Goal: Task Accomplishment & Management: Use online tool/utility

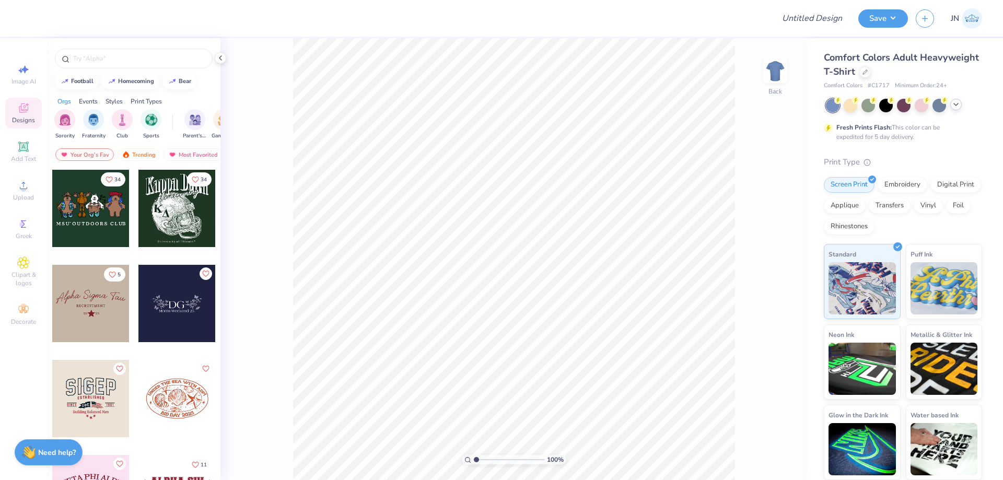
click at [958, 103] on icon at bounding box center [956, 104] width 8 height 8
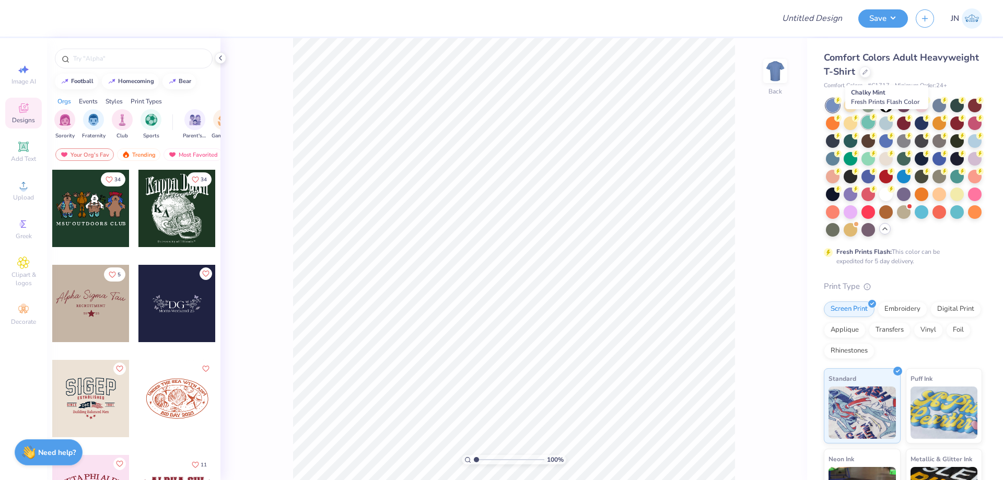
click at [875, 126] on div at bounding box center [868, 122] width 14 height 14
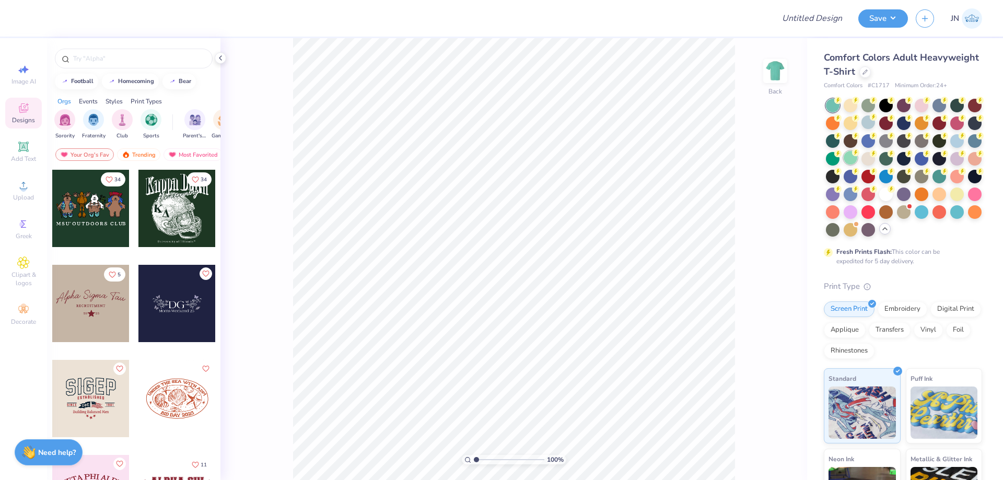
click at [857, 159] on div at bounding box center [850, 158] width 14 height 14
click at [875, 122] on div at bounding box center [868, 122] width 14 height 14
click at [739, 144] on div "100 % Back" at bounding box center [513, 259] width 586 height 442
click at [23, 177] on div "Upload" at bounding box center [23, 190] width 37 height 31
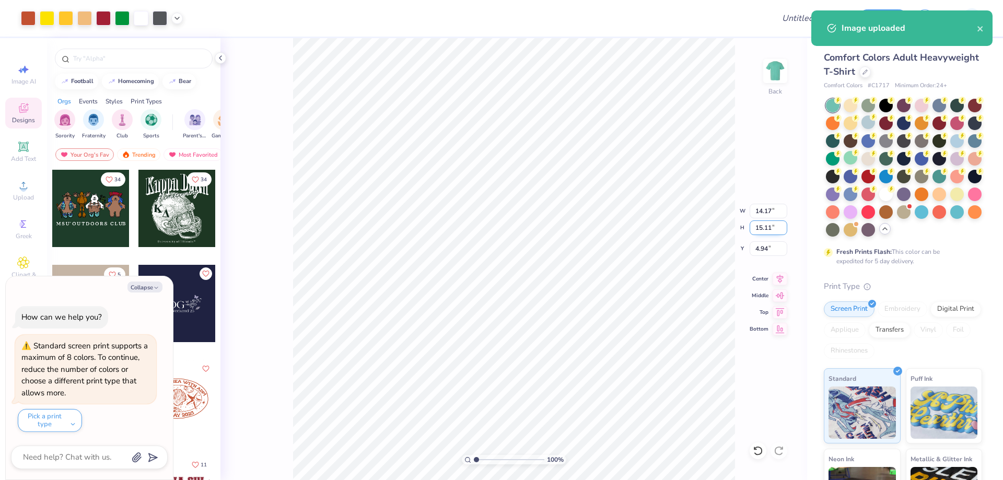
click at [766, 224] on input "15.11" at bounding box center [768, 227] width 38 height 15
type input "8"
type textarea "x"
type input "7.50"
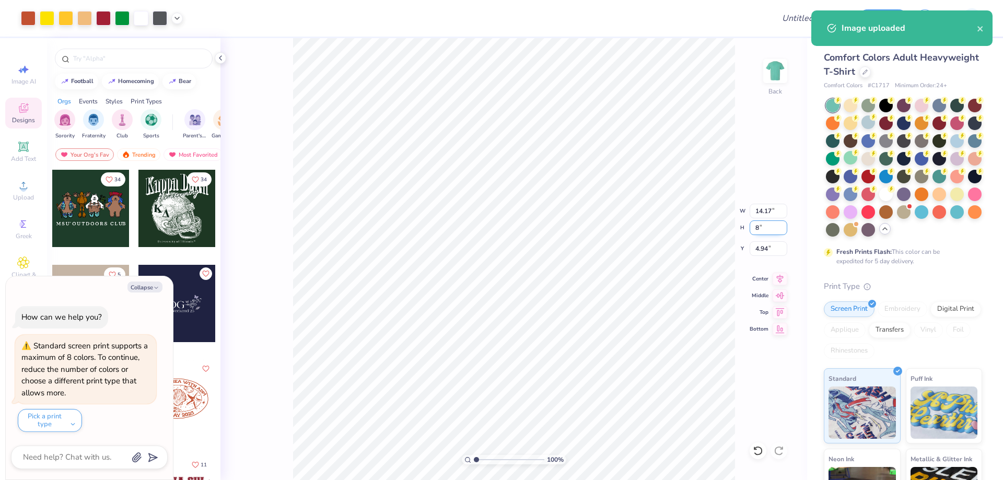
type input "8.00"
type input "8.50"
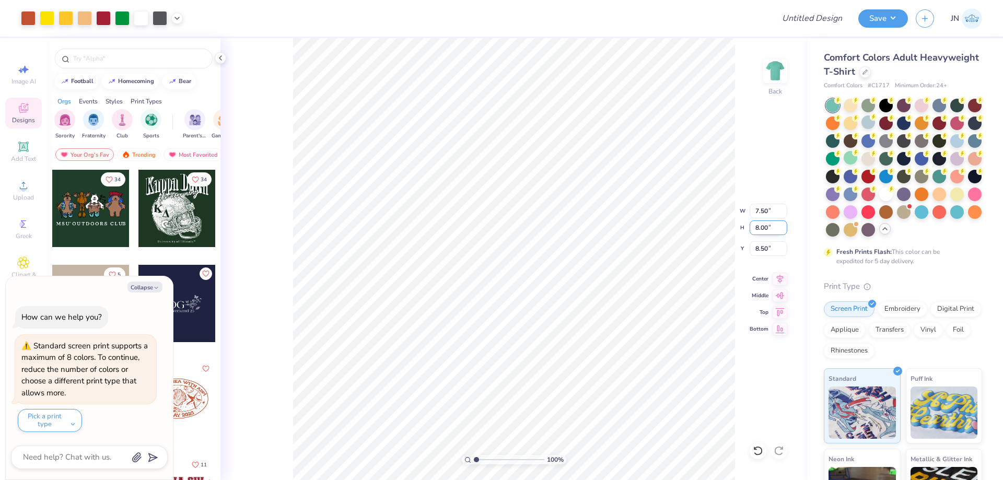
type textarea "x"
type input "4.50"
click at [25, 183] on icon at bounding box center [23, 185] width 13 height 13
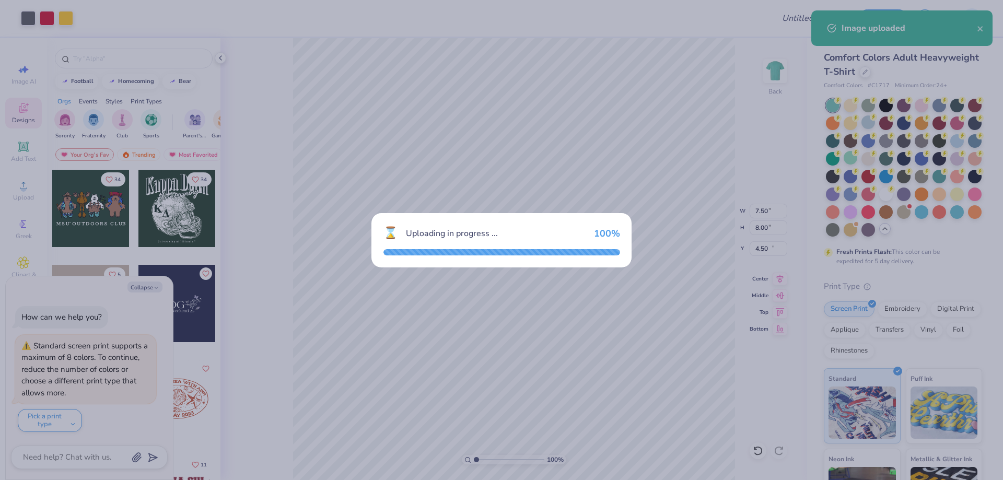
type textarea "x"
type input "2.56"
type input "4.60"
type input "10.20"
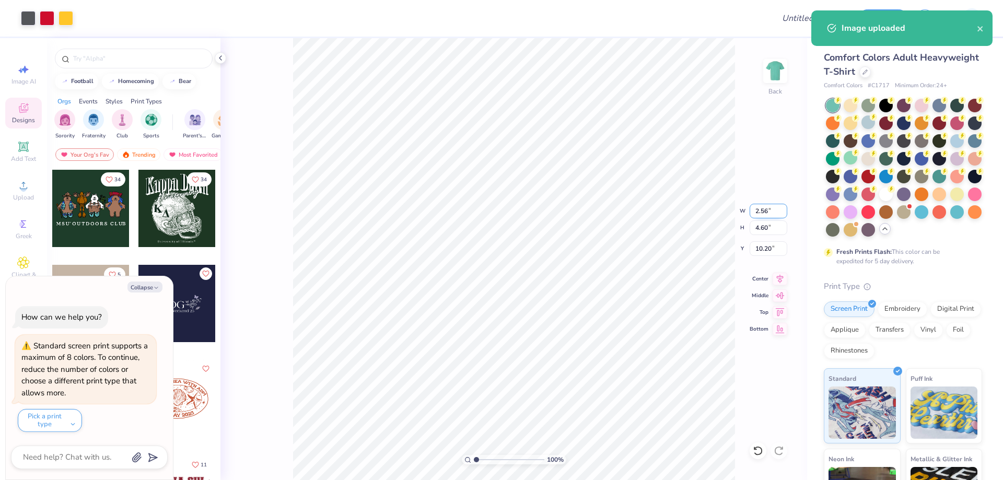
click at [760, 209] on input "2.56" at bounding box center [768, 211] width 38 height 15
click at [761, 220] on input "4.60" at bounding box center [768, 227] width 38 height 15
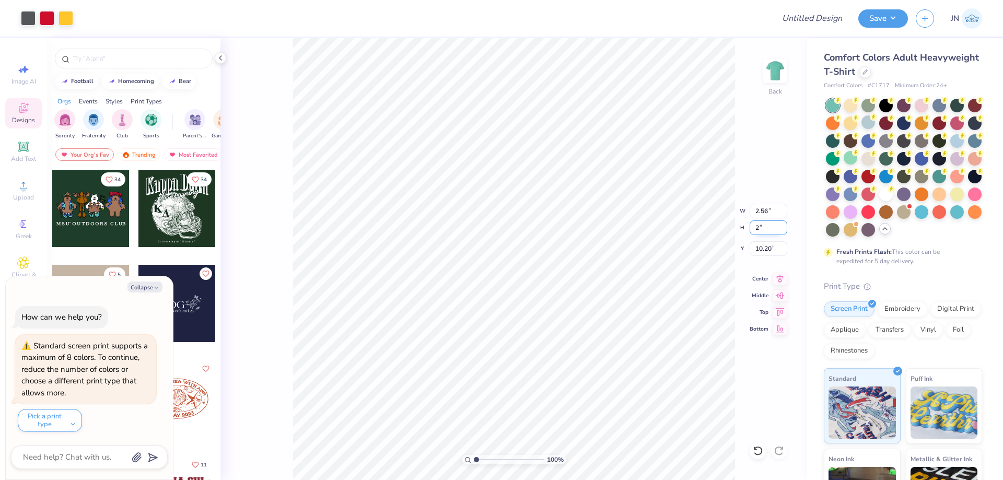
type input "2"
type textarea "x"
type input "1.11"
type input "2.00"
type input "11.50"
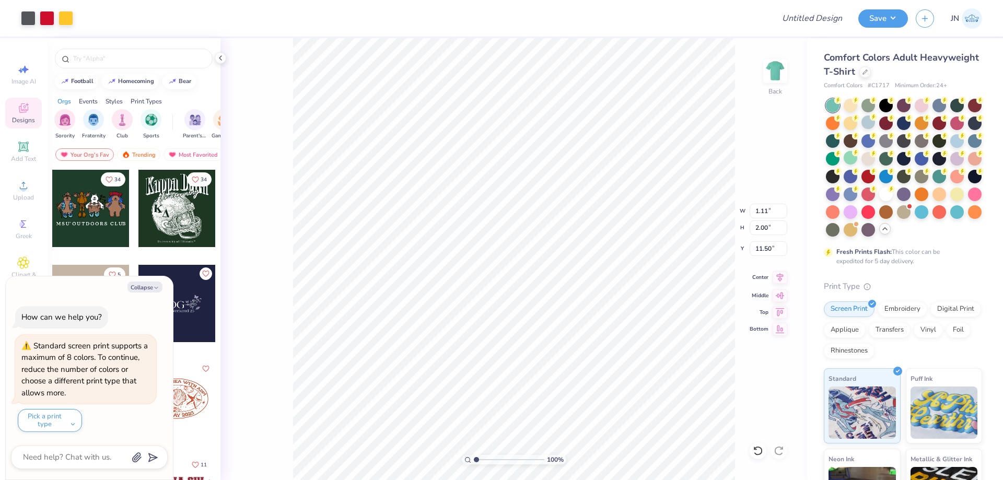
click at [783, 275] on icon at bounding box center [780, 277] width 7 height 9
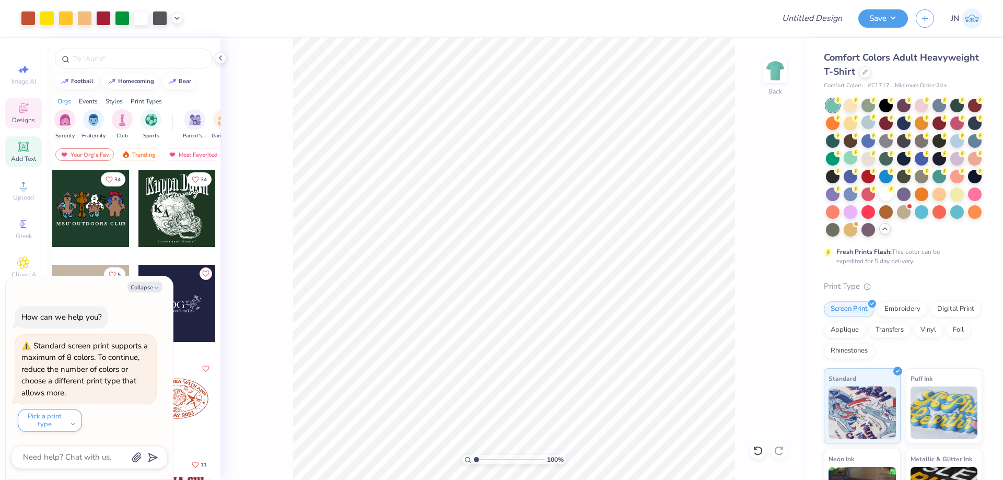
click at [18, 155] on span "Add Text" at bounding box center [23, 159] width 25 height 8
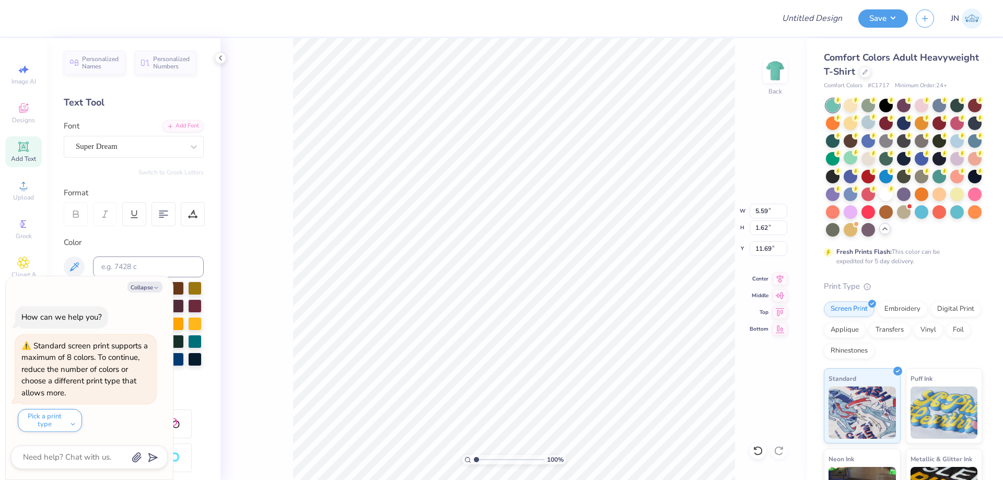
type textarea "x"
type textarea "Al"
type textarea "x"
type textarea "Alp"
type textarea "x"
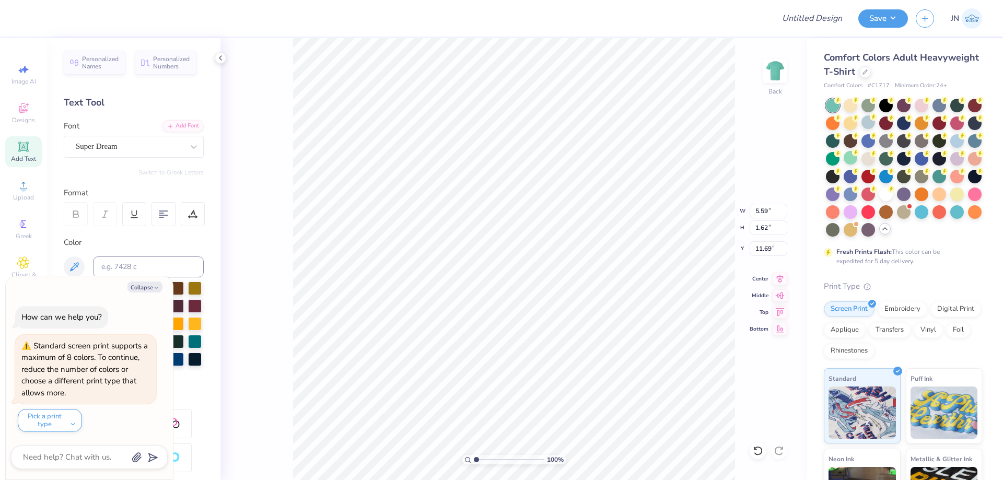
type textarea "Alph"
type textarea "x"
type textarea "Alpha"
type textarea "x"
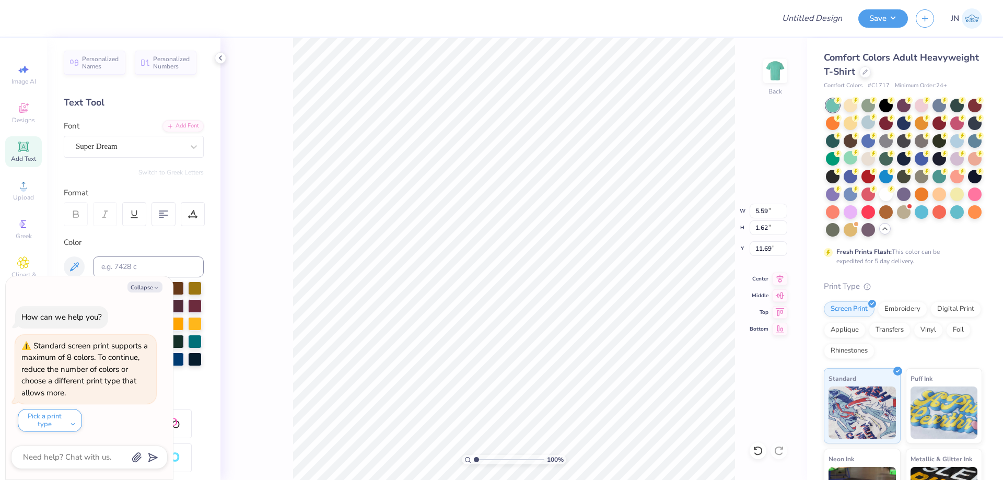
type textarea "Alpha"
type textarea "x"
type textarea "Alpha d"
type textarea "x"
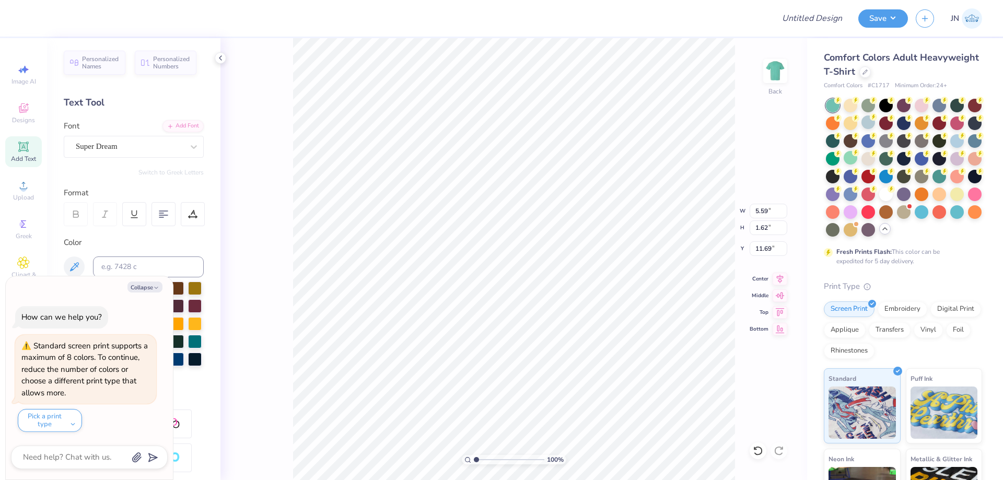
type textarea "Alpha"
type textarea "x"
type textarea "Alpha D"
type textarea "x"
type textarea "Alpha De"
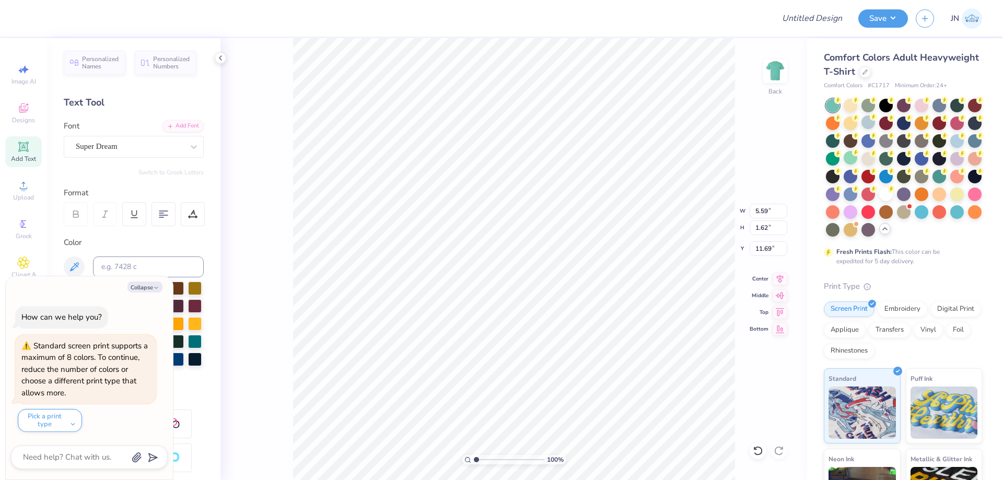
type textarea "x"
type textarea "Alpha Delt"
type textarea "x"
type textarea "Alpha Delta"
type textarea "x"
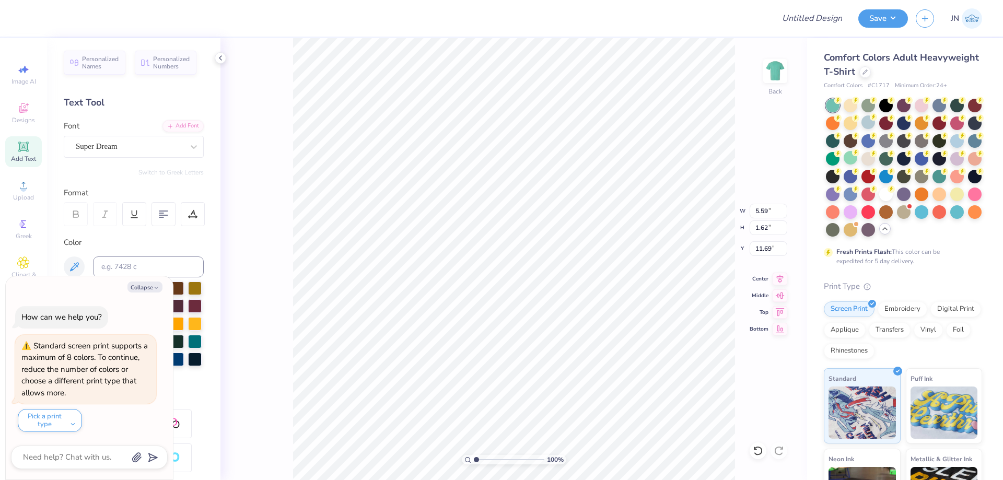
type textarea "Alpha Delta P"
type textarea "x"
type textarea "Alpha Delta Pi"
type textarea "x"
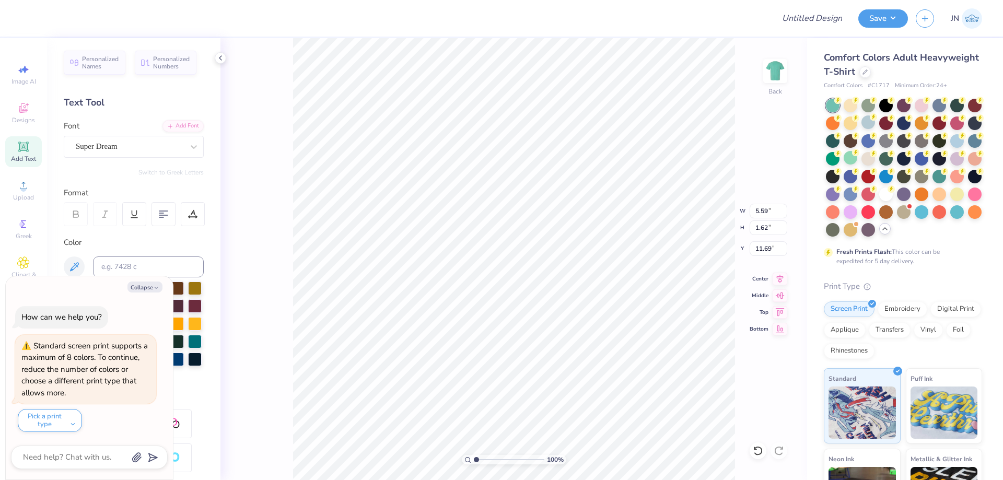
type input "14.17"
type input "2.06"
type input "11.47"
click at [167, 121] on div "Add Font" at bounding box center [182, 125] width 41 height 12
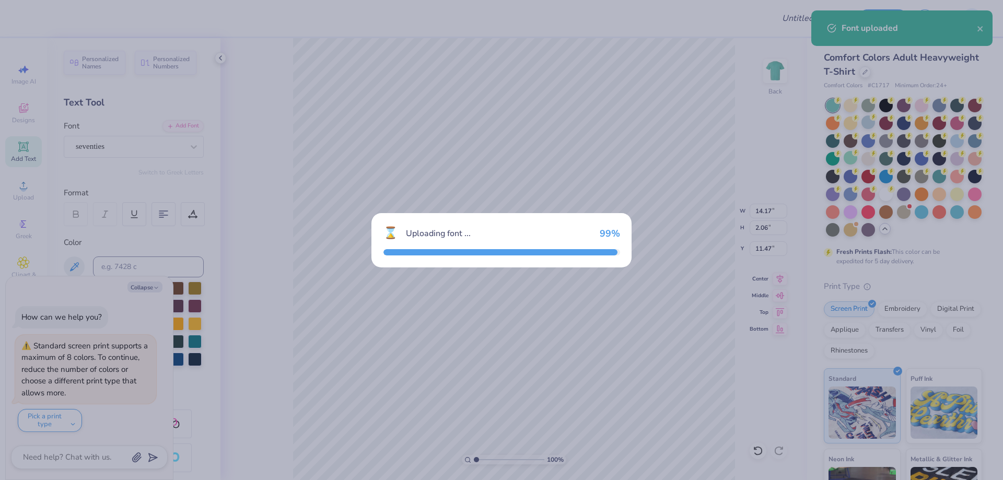
type textarea "x"
type input "11.10"
type input "2.25"
type input "11.38"
type textarea "x"
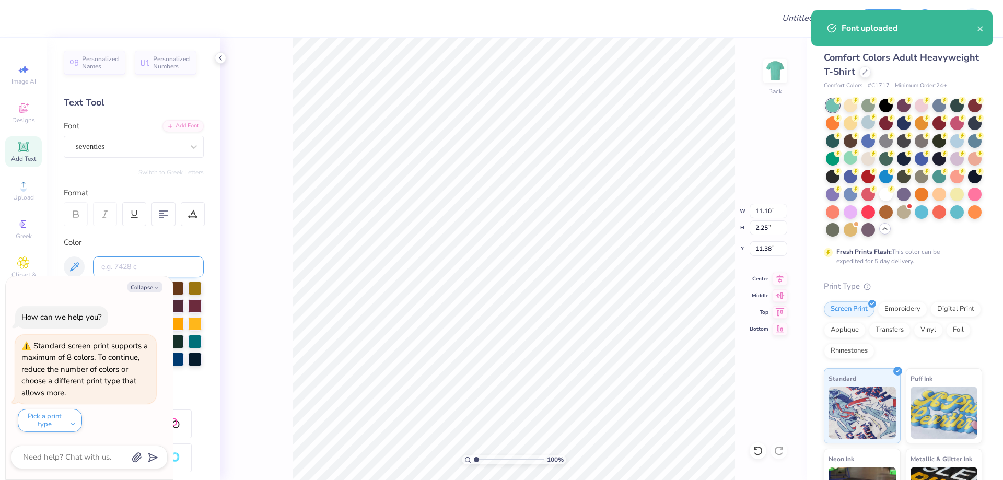
click at [133, 265] on input at bounding box center [148, 266] width 111 height 21
type input "102"
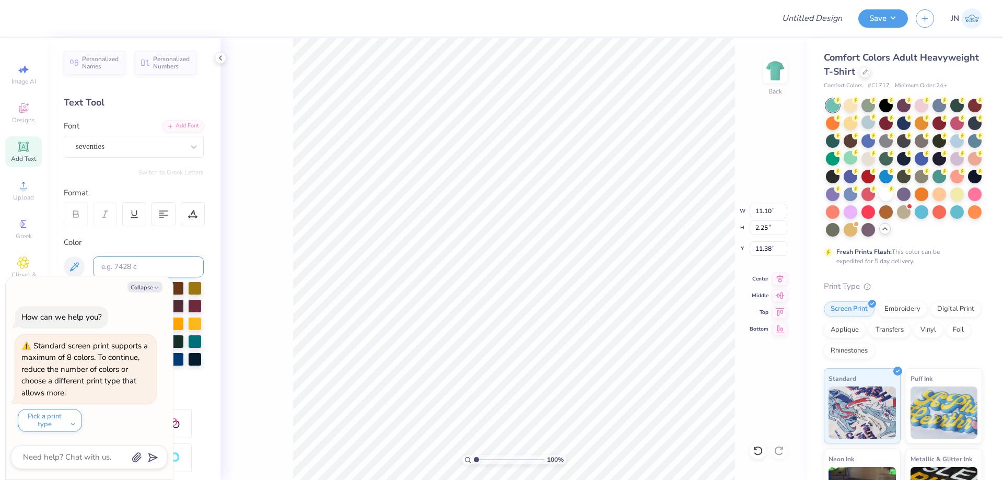
type textarea "x"
type input "1.88"
type textarea "x"
type textarea "Alpha elta Pi"
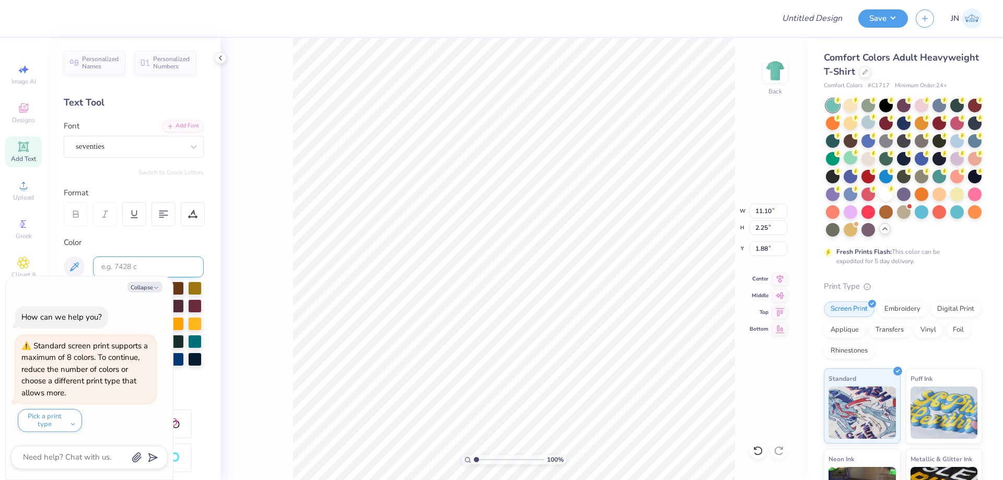
type textarea "x"
type textarea "Alpha delta Pi"
type textarea "x"
type textarea "Alpha elta Pi"
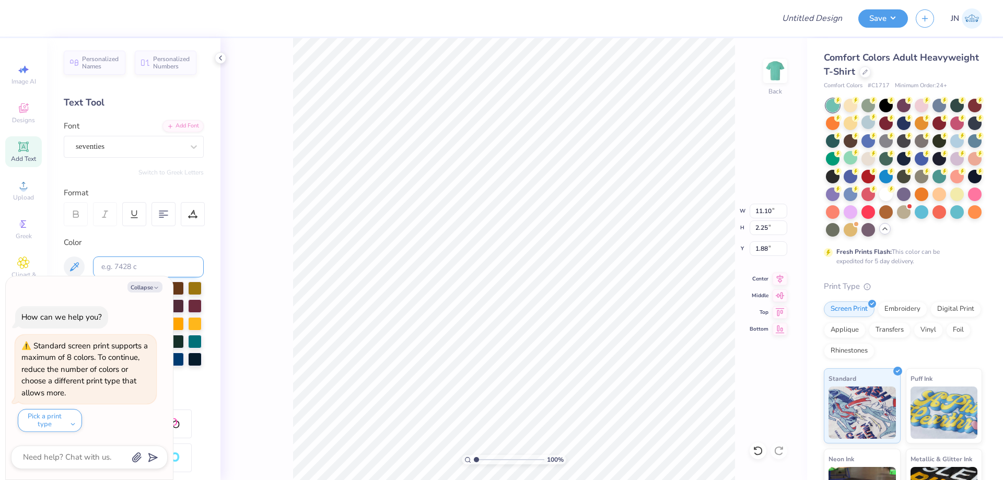
type textarea "x"
type textarea "Alpha delta Pi"
type textarea "x"
type textarea "Alpha elta Pi"
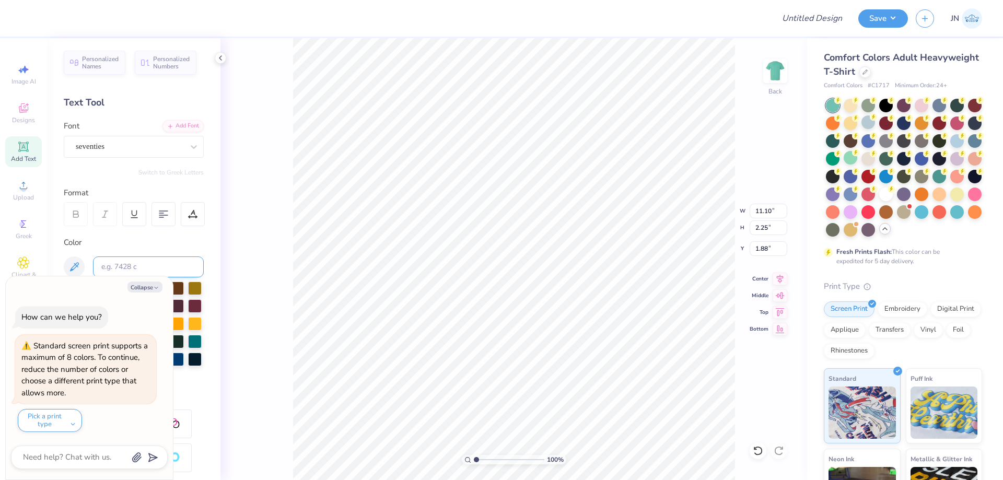
type textarea "x"
type textarea "Alpha delta Pi"
type textarea "x"
type textarea "Alpha delta Pd"
type textarea "x"
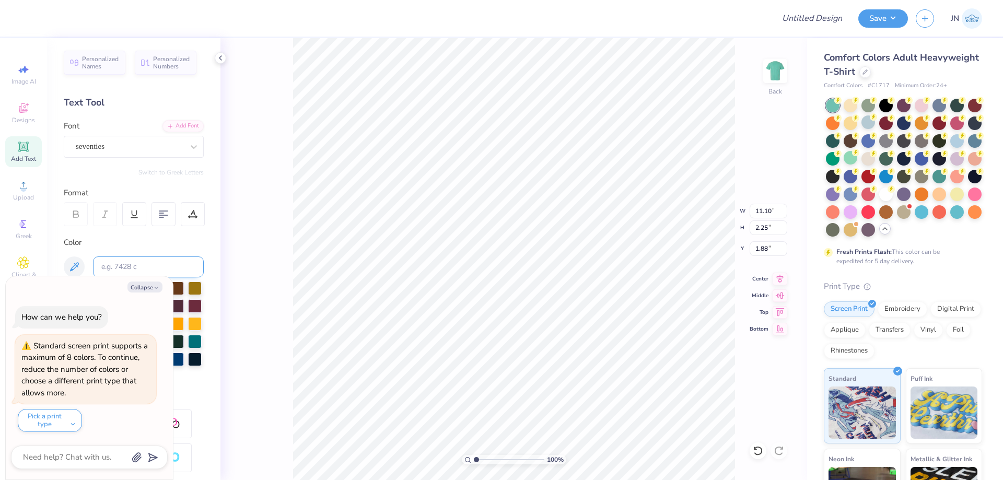
type textarea "Alpha delta P"
type textarea "x"
type textarea "Alpha delta Pi"
type textarea "x"
type textarea "Alpha delta Pi"
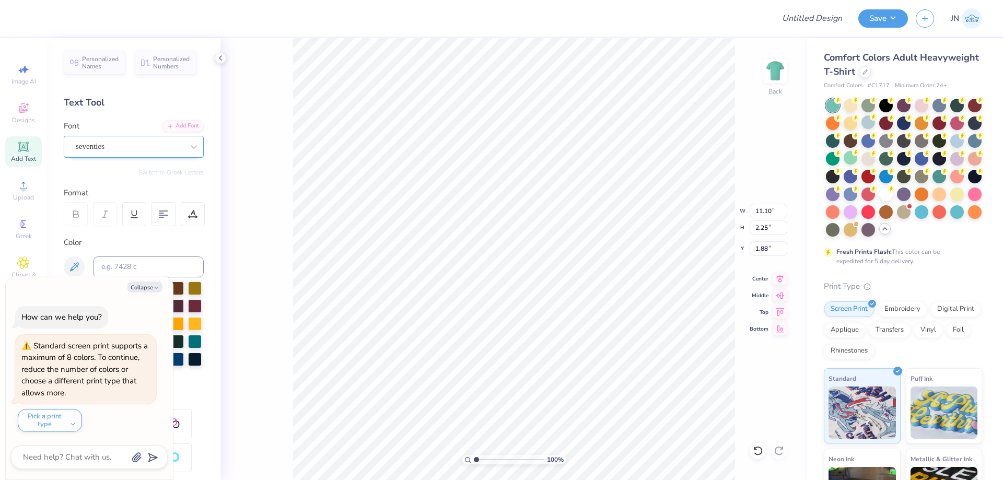
click at [140, 146] on div "seventies" at bounding box center [130, 146] width 110 height 16
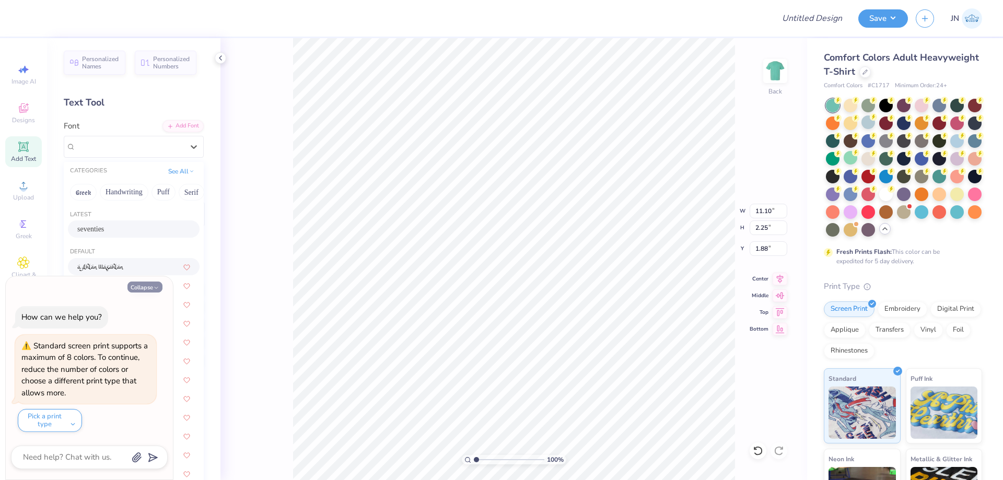
click at [148, 291] on button "Collapse" at bounding box center [144, 286] width 35 height 11
type textarea "x"
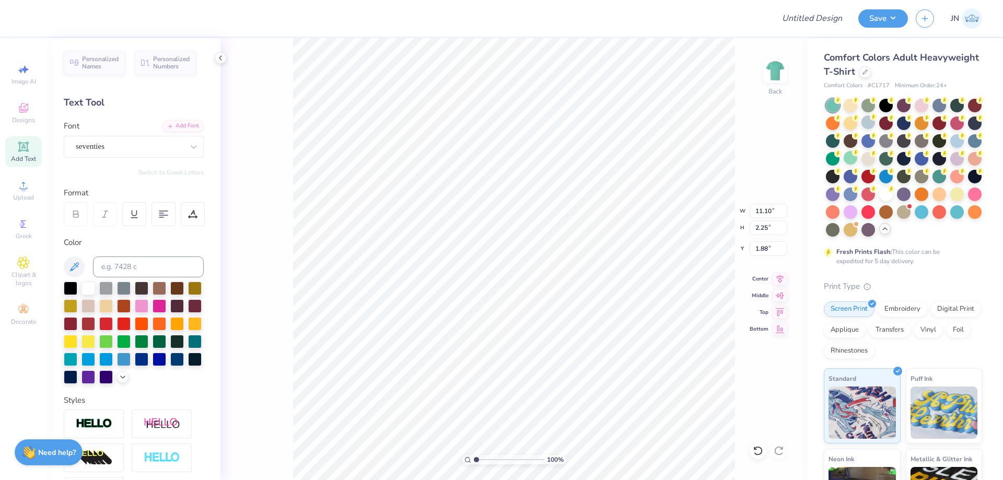
type textarea "Alpha delta Pi"
click at [171, 140] on div "seventies" at bounding box center [130, 146] width 110 height 16
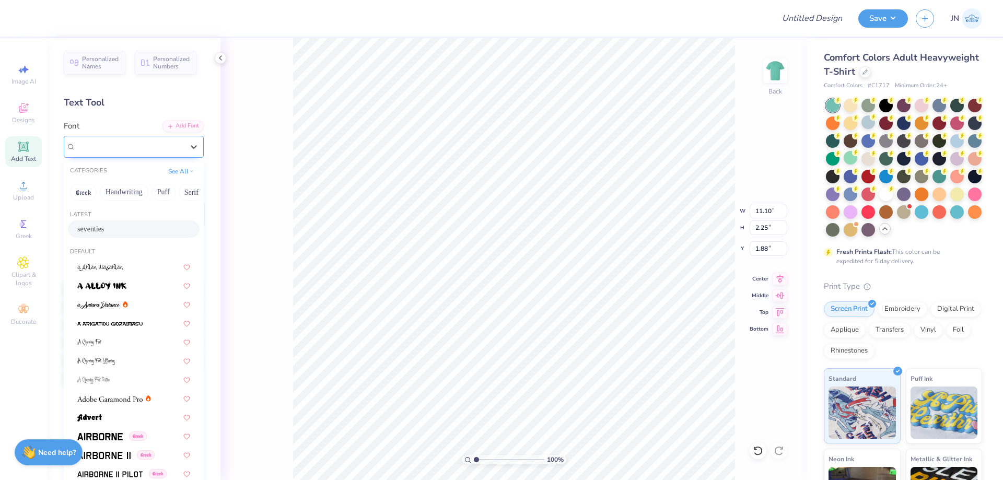
click at [171, 140] on div "seventies" at bounding box center [130, 146] width 108 height 12
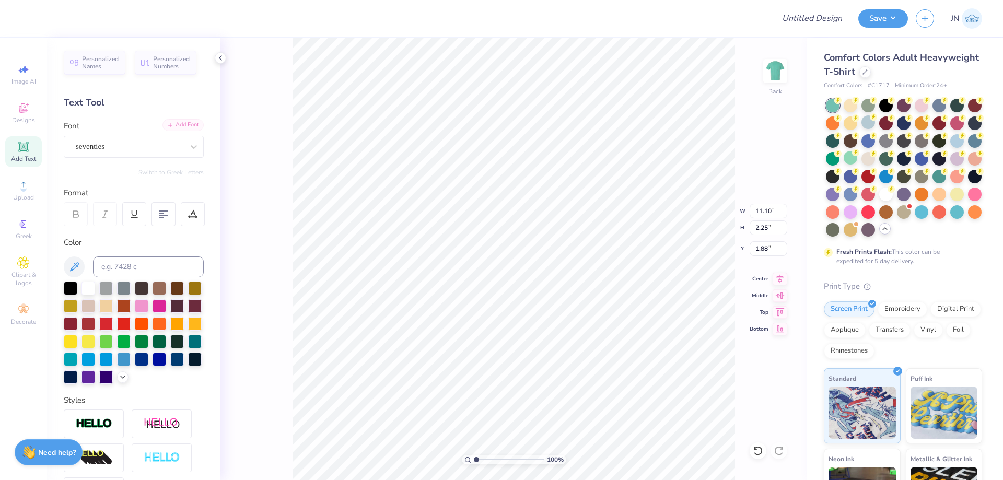
click at [182, 126] on div "Add Font" at bounding box center [182, 125] width 41 height 12
click at [169, 125] on line at bounding box center [171, 125] width 4 height 0
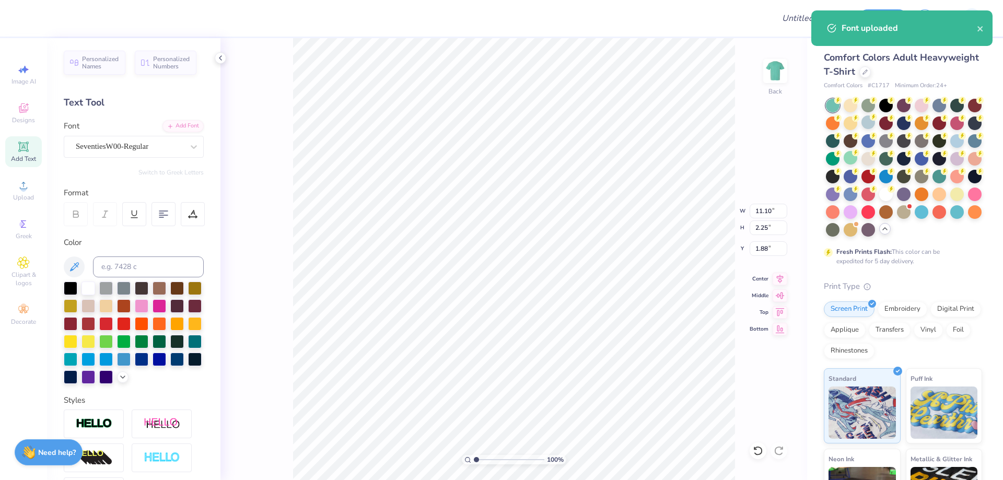
scroll to position [9, 3]
type textarea "Alpha Delta Pi"
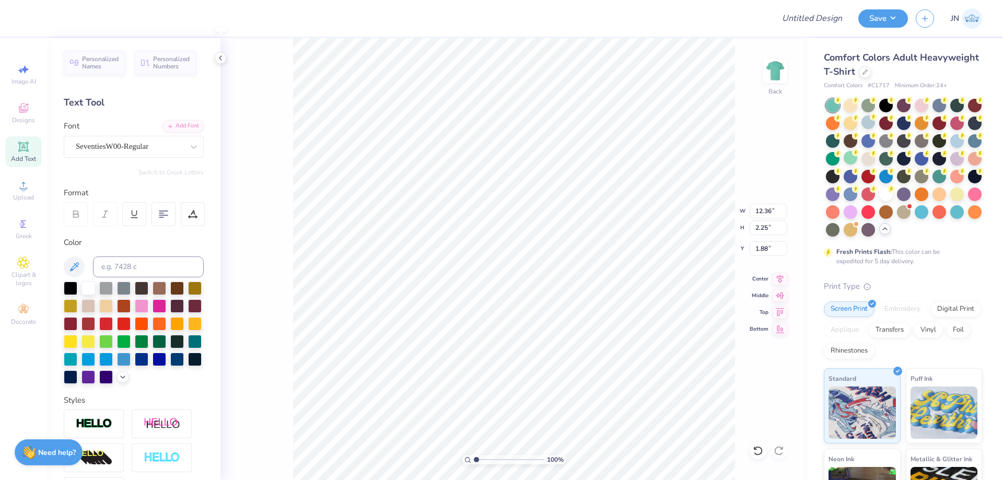
type input "12.36"
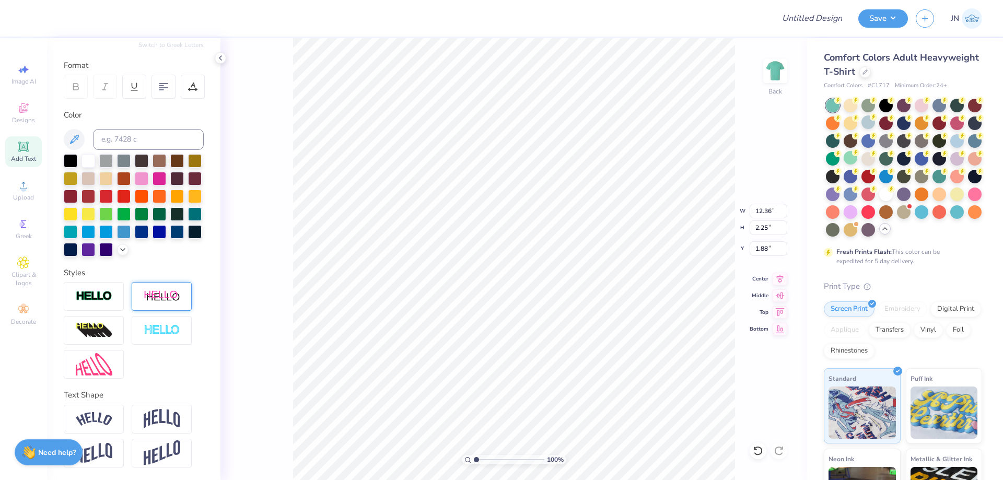
click at [165, 289] on div at bounding box center [162, 296] width 60 height 29
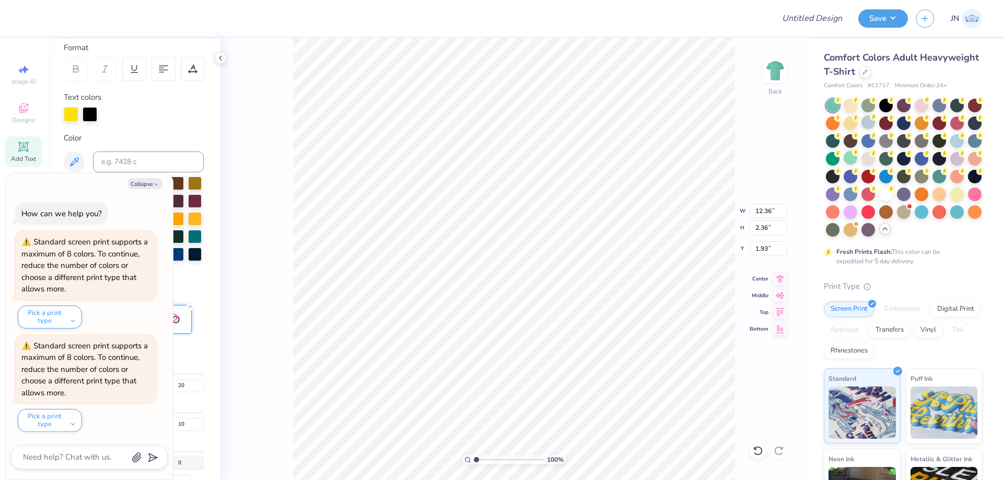
type textarea "x"
type input "14.17"
type input "2.36"
type input "1.93"
click at [139, 184] on button "Collapse" at bounding box center [144, 183] width 35 height 11
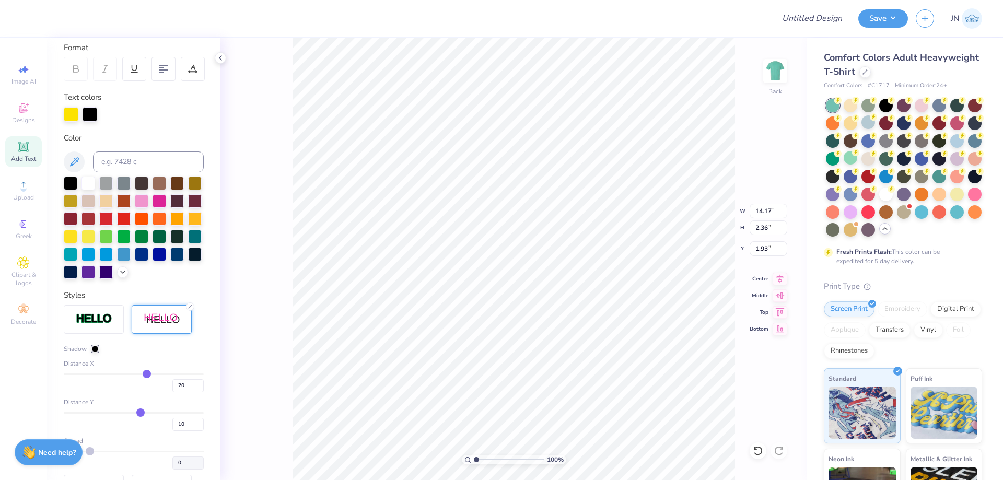
click at [93, 352] on div at bounding box center [95, 349] width 6 height 6
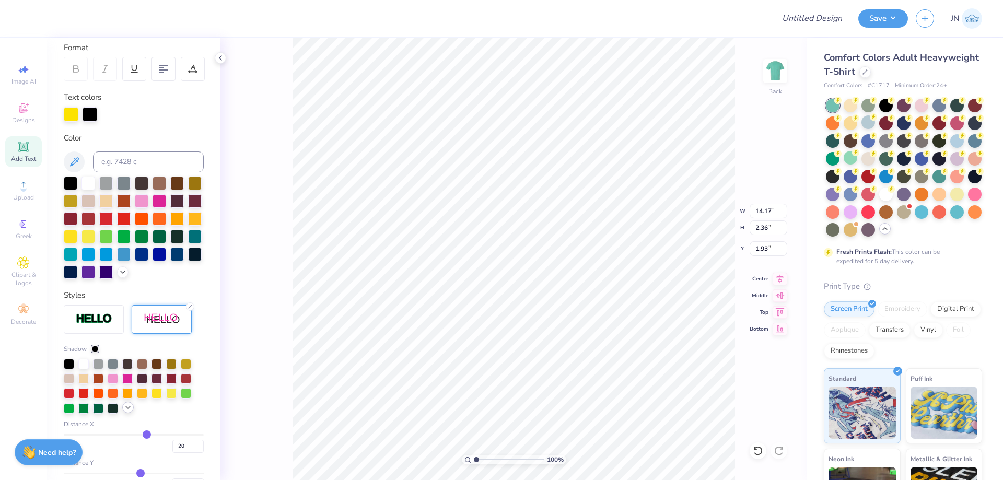
click at [132, 412] on icon at bounding box center [128, 407] width 8 height 8
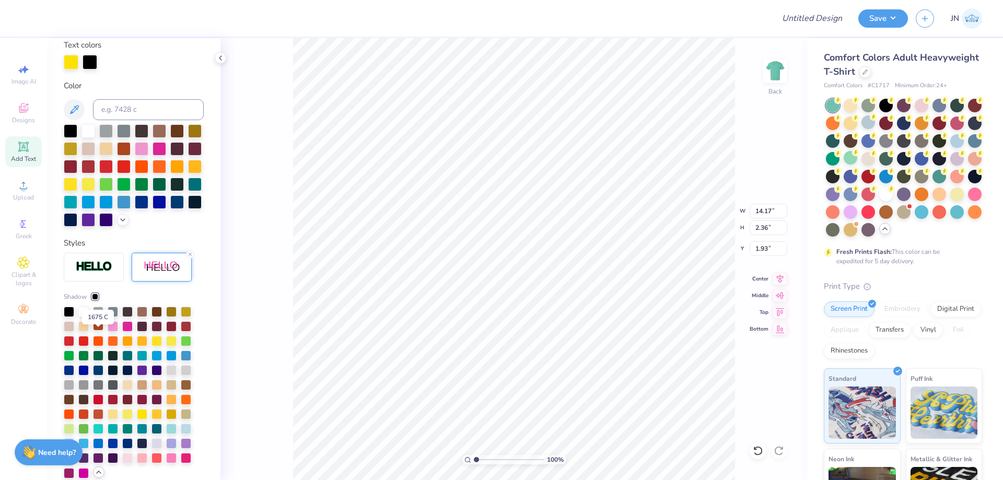
scroll to position [302, 0]
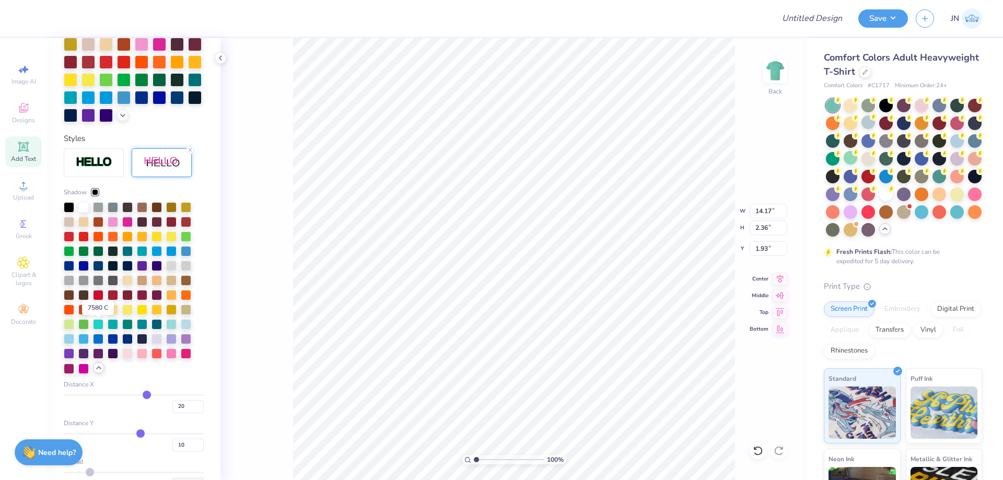
click at [95, 314] on div at bounding box center [98, 308] width 10 height 10
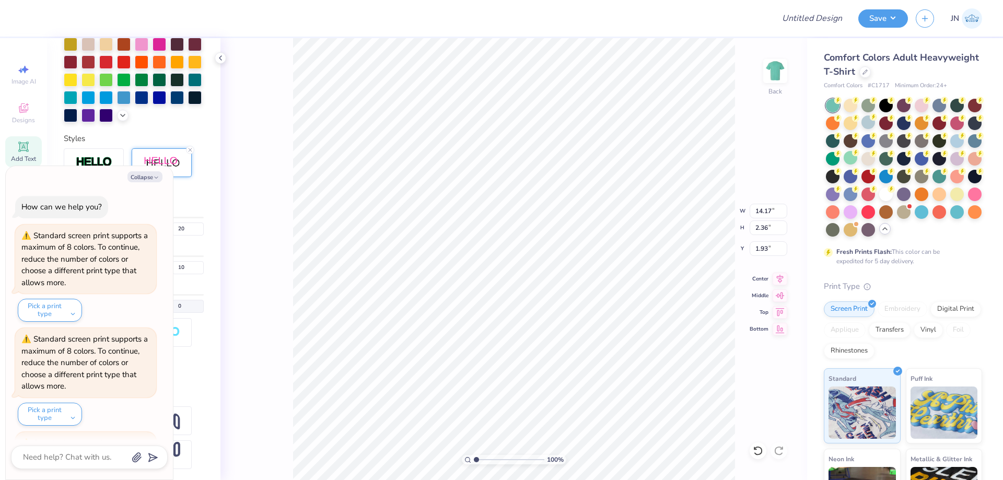
scroll to position [97, 0]
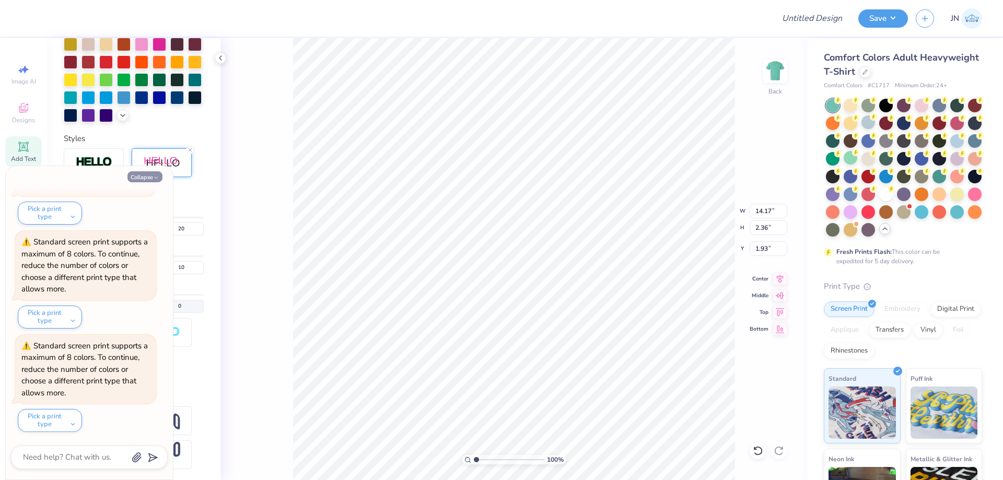
click at [151, 179] on button "Collapse" at bounding box center [144, 176] width 35 height 11
type textarea "x"
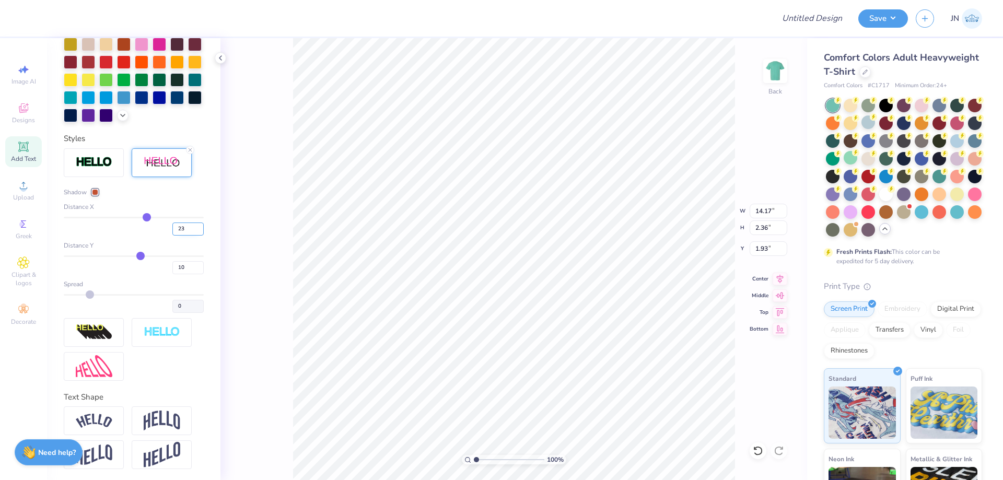
drag, startPoint x: 185, startPoint y: 244, endPoint x: 169, endPoint y: 244, distance: 15.7
click at [172, 236] on input "23" at bounding box center [187, 228] width 31 height 13
click at [182, 236] on input "23" at bounding box center [187, 228] width 31 height 13
drag, startPoint x: 186, startPoint y: 245, endPoint x: 169, endPoint y: 245, distance: 17.2
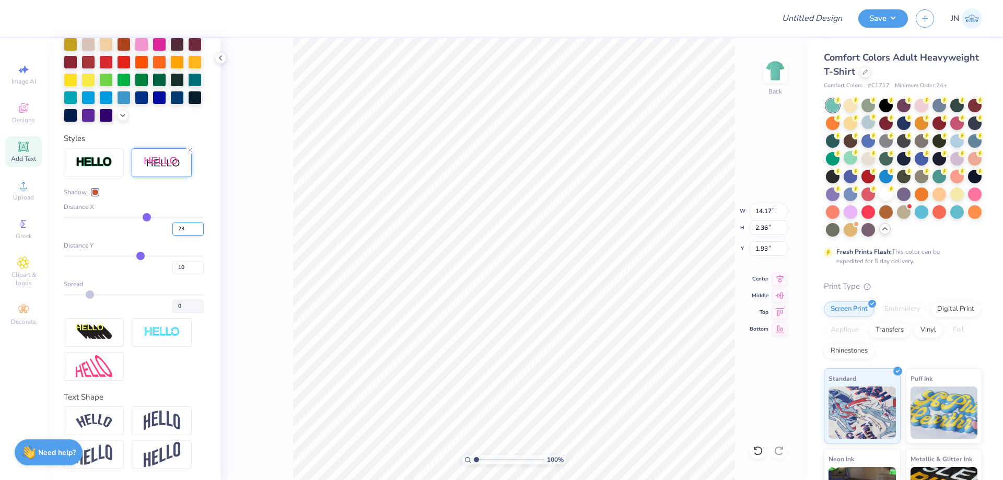
click at [172, 236] on input "23" at bounding box center [187, 228] width 31 height 13
type input "0"
type input "11.81"
drag, startPoint x: 180, startPoint y: 284, endPoint x: 170, endPoint y: 284, distance: 10.4
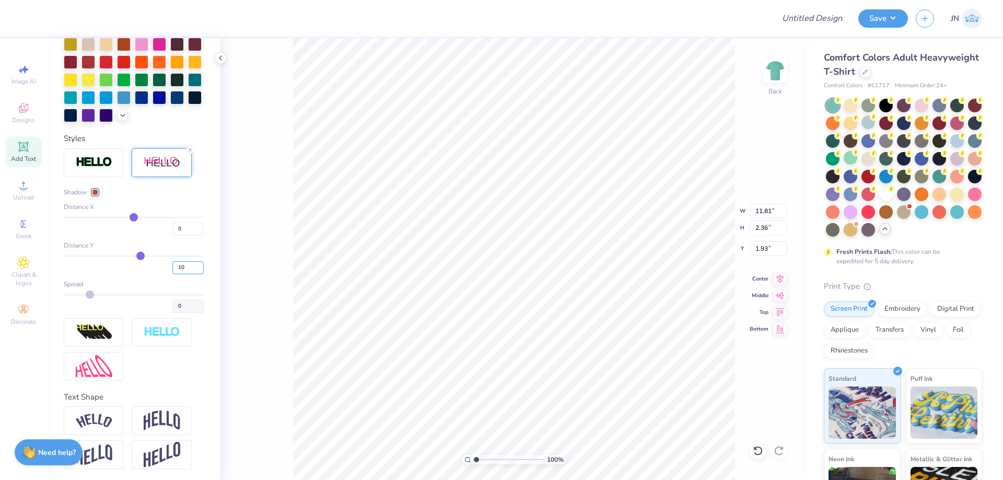
click at [172, 274] on input "10" at bounding box center [187, 267] width 31 height 13
drag, startPoint x: 183, startPoint y: 248, endPoint x: 166, endPoint y: 248, distance: 17.8
click at [172, 236] on input "0" at bounding box center [187, 228] width 31 height 13
type input "2"
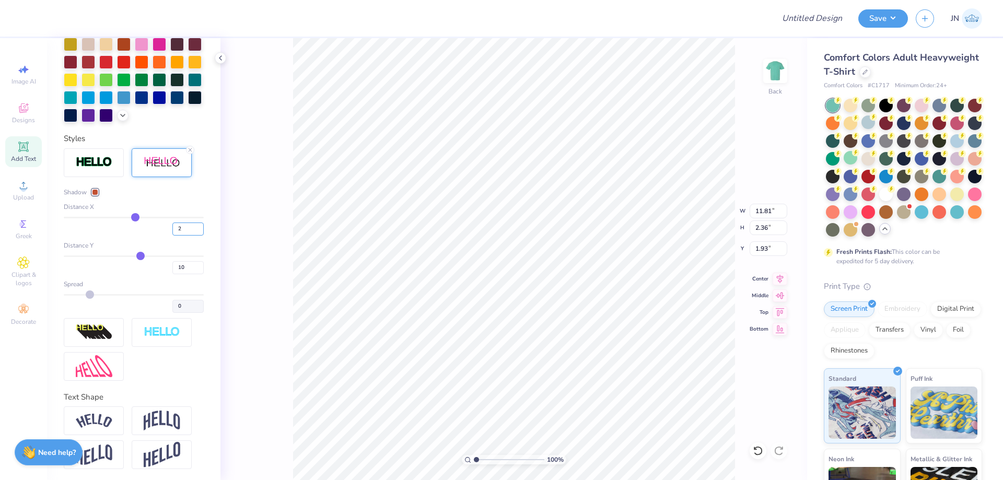
type input "12.05"
drag, startPoint x: 173, startPoint y: 283, endPoint x: 151, endPoint y: 277, distance: 22.0
click at [172, 274] on input "10" at bounding box center [187, 267] width 31 height 13
type input "2"
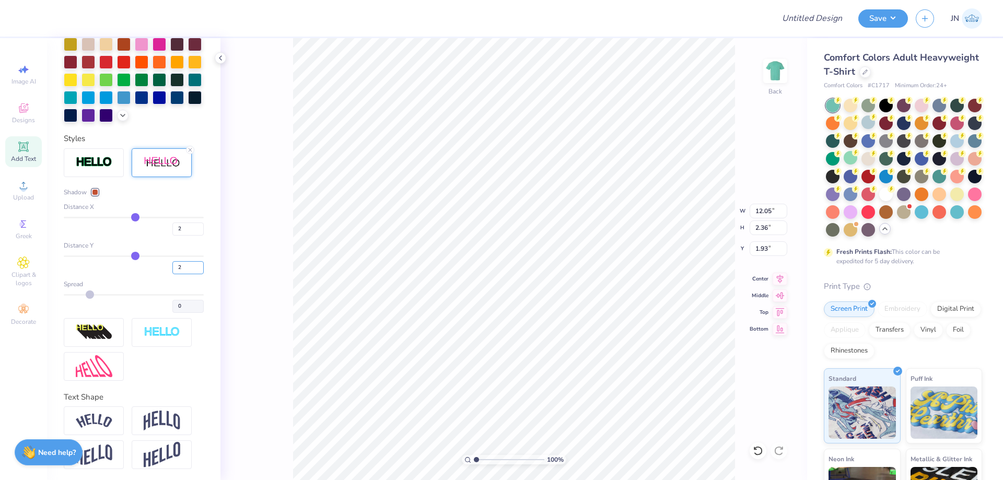
type input "2.19"
drag, startPoint x: 175, startPoint y: 286, endPoint x: 154, endPoint y: 285, distance: 20.9
click at [154, 274] on div "2" at bounding box center [134, 264] width 140 height 19
type input "5"
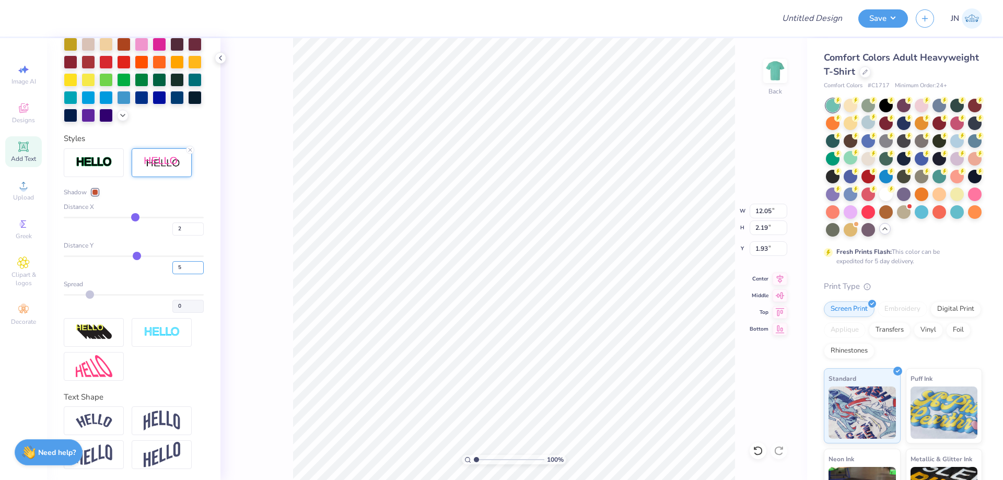
type input "2.26"
drag, startPoint x: 172, startPoint y: 286, endPoint x: 166, endPoint y: 286, distance: 6.3
click at [172, 274] on input "5" at bounding box center [187, 267] width 31 height 13
drag, startPoint x: 179, startPoint y: 244, endPoint x: 160, endPoint y: 246, distance: 18.9
click at [160, 236] on div "2" at bounding box center [134, 226] width 140 height 19
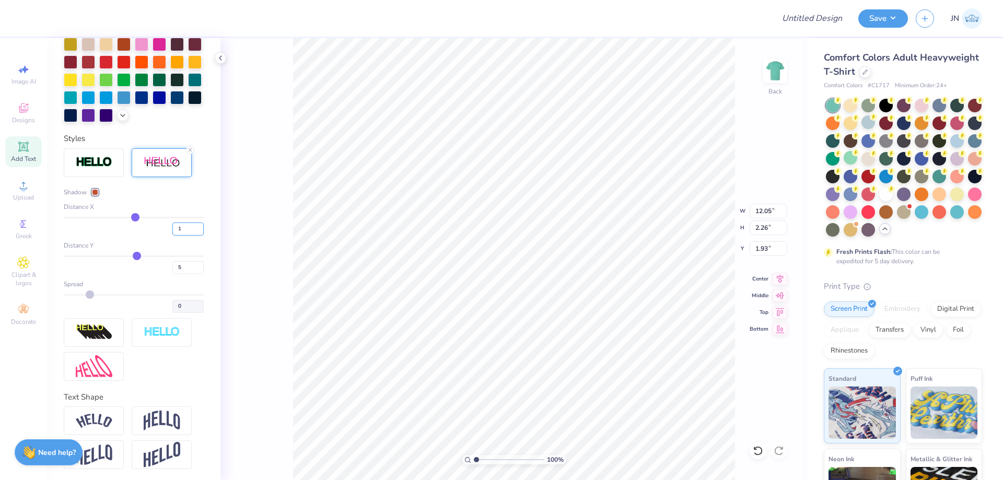
type input "1"
type input "11.93"
click at [779, 280] on icon at bounding box center [779, 277] width 15 height 13
click at [764, 248] on input "2.47" at bounding box center [768, 248] width 38 height 15
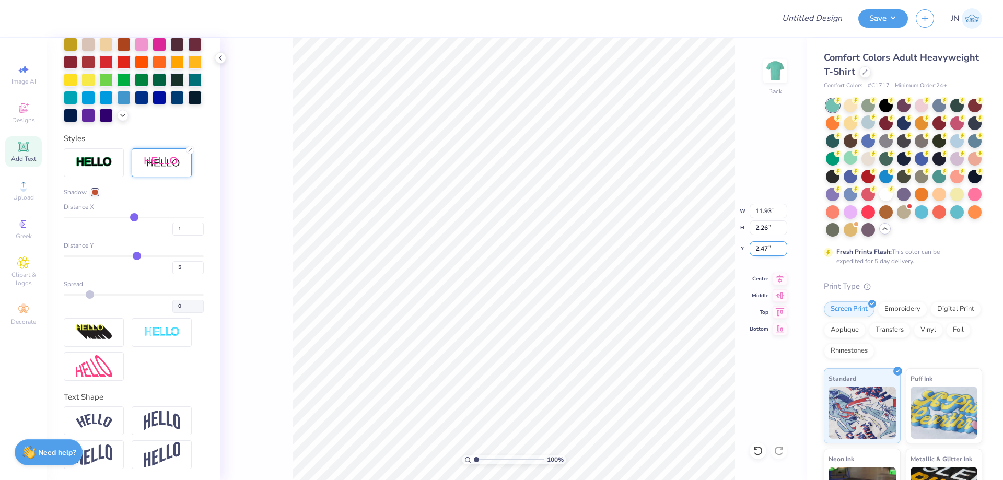
click at [764, 248] on input "2.47" at bounding box center [768, 248] width 38 height 15
type input "2.50"
type input "4.76"
type input "8.07"
type input "8.60"
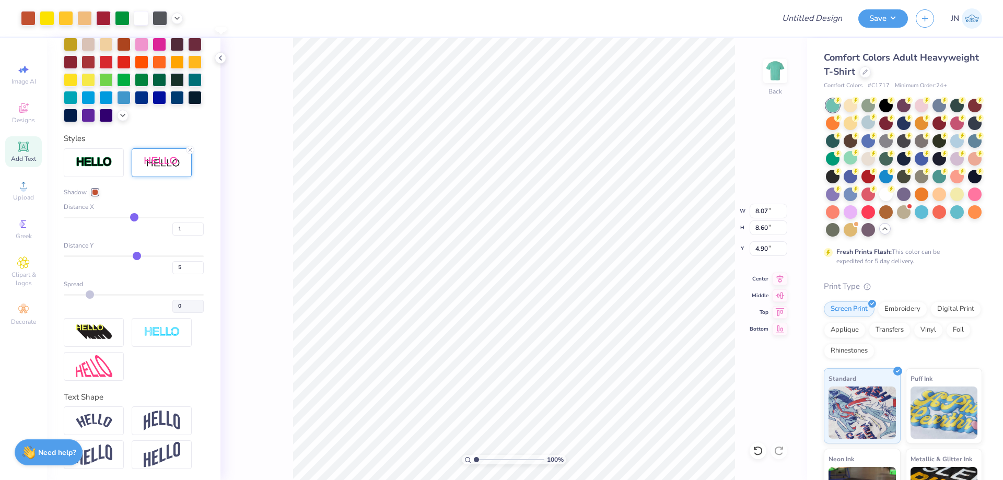
type input "4.90"
click at [26, 151] on icon at bounding box center [23, 147] width 10 height 10
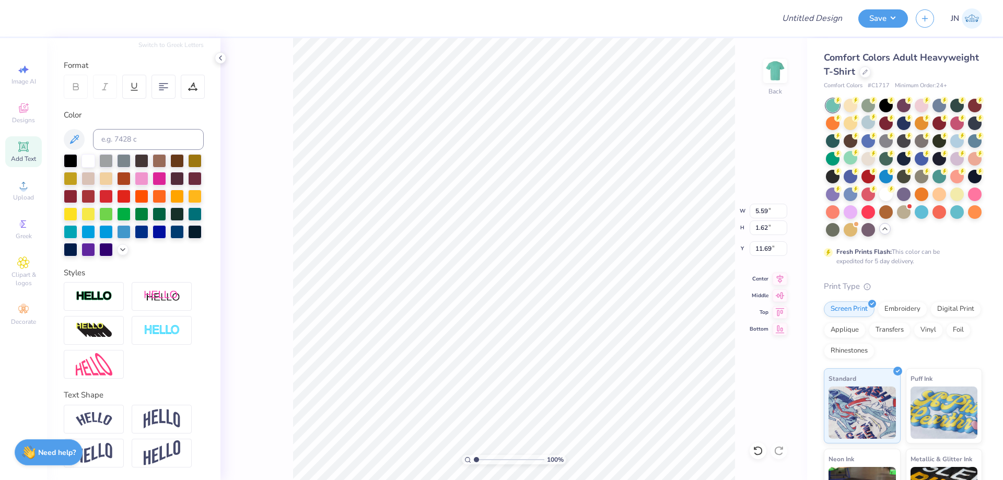
scroll to position [9, 3]
type textarea "Pineapples"
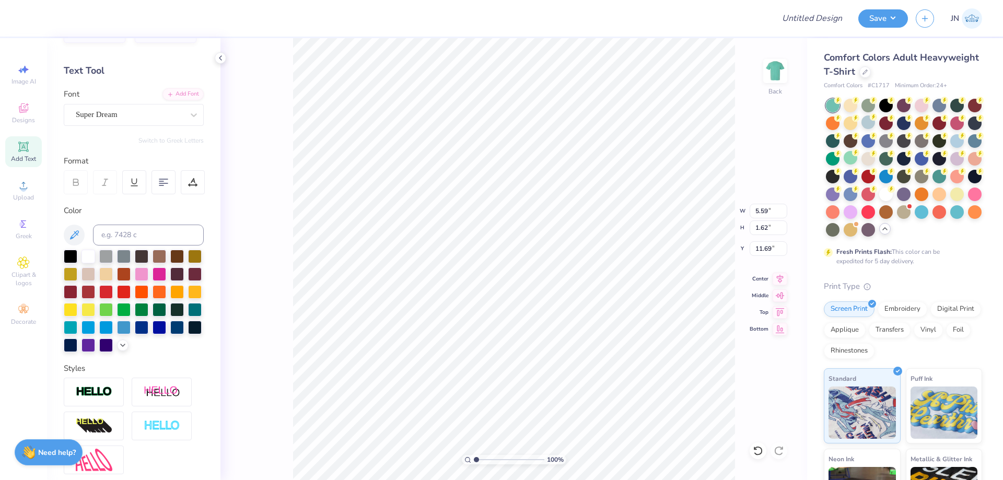
scroll to position [0, 0]
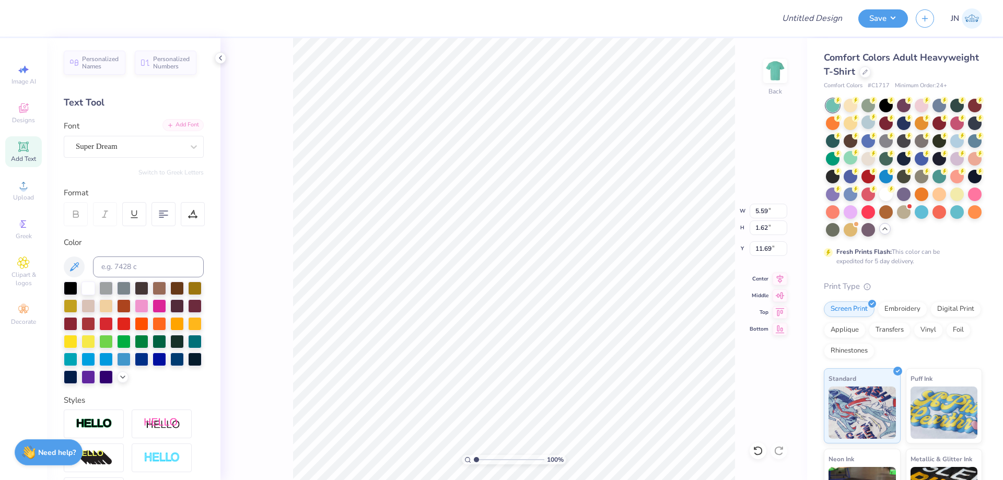
click at [186, 126] on div "Add Font" at bounding box center [182, 125] width 41 height 12
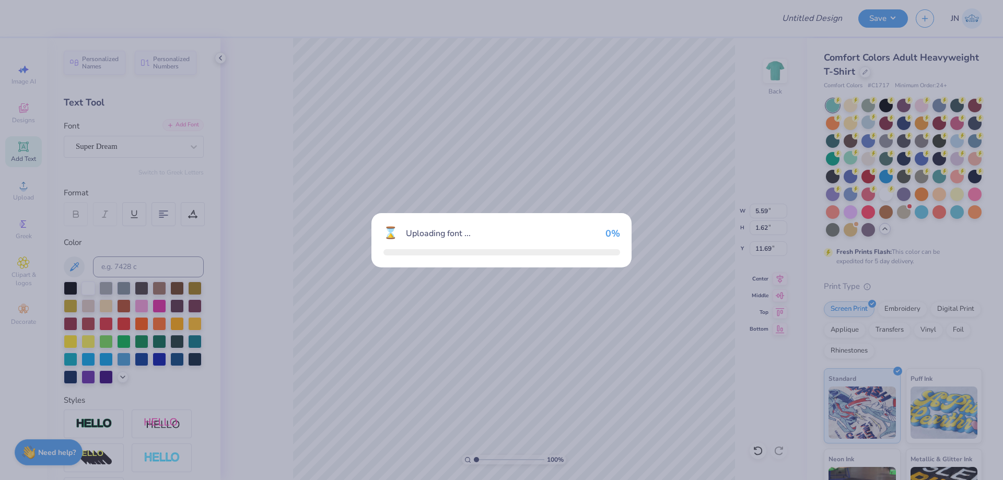
type input "11.36"
type input "2.14"
type input "11.43"
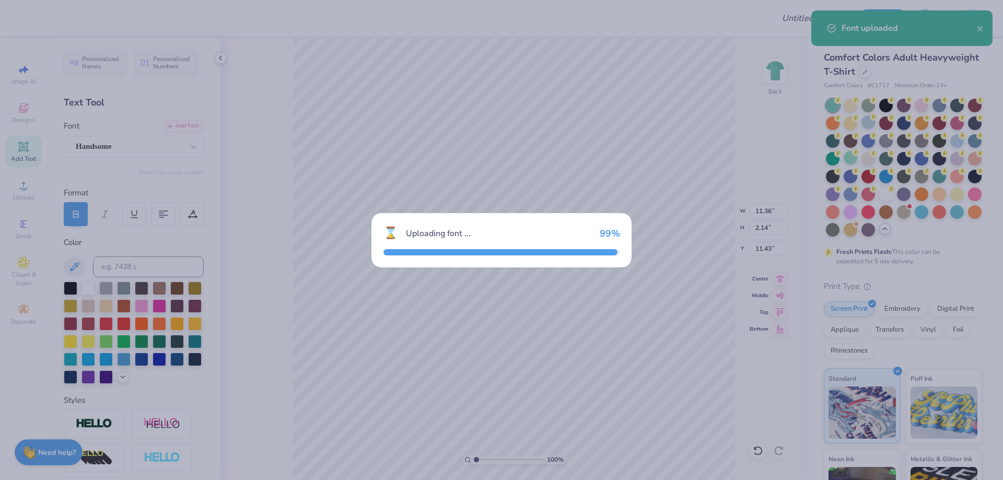
type input "9.31"
type input "2.28"
type input "11.36"
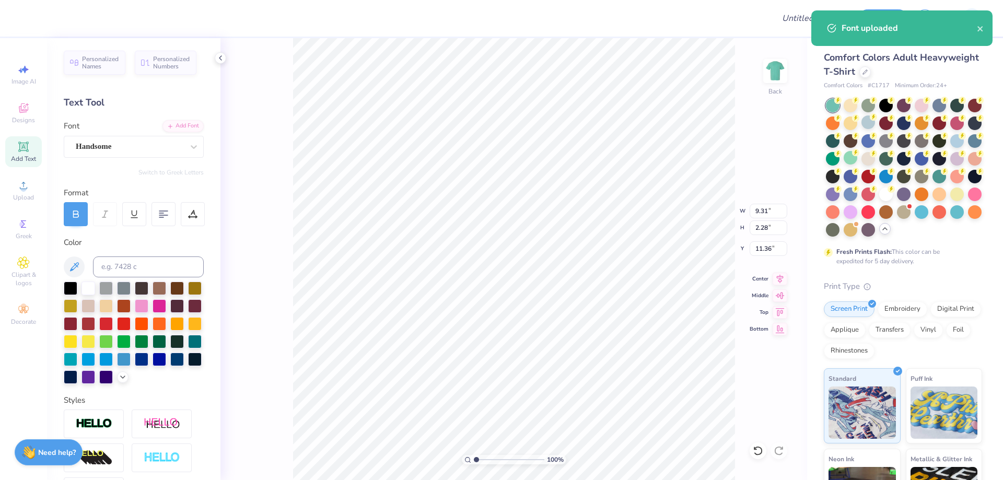
type input "3.31"
type input "0.81"
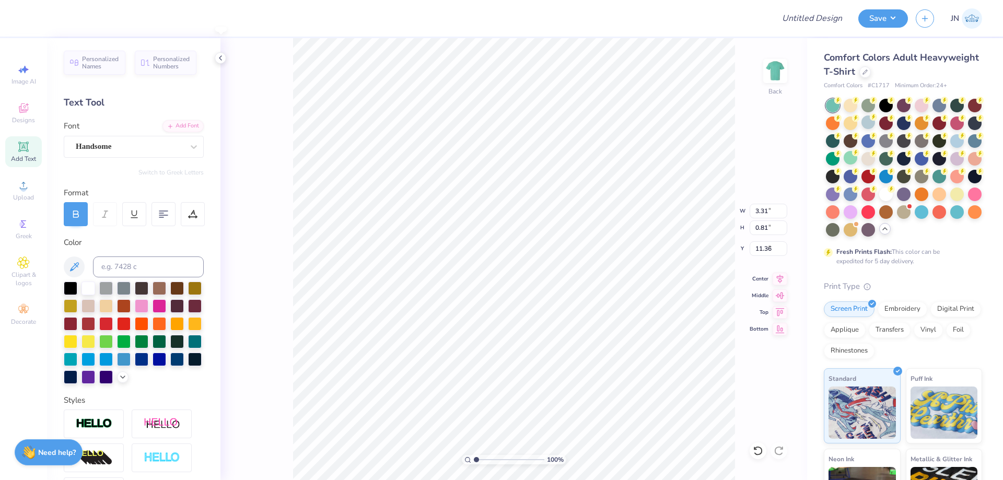
type input "5.57"
type input "4.55"
type input "1.11"
type input "4.41"
type input "1.08"
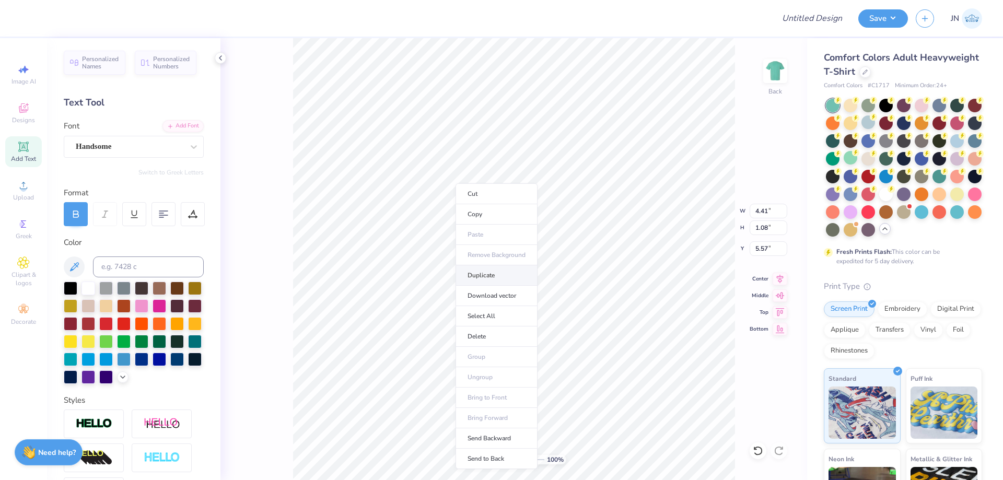
click at [482, 274] on li "Duplicate" at bounding box center [496, 275] width 82 height 20
type input "6.57"
type textarea "o"
type textarea "on"
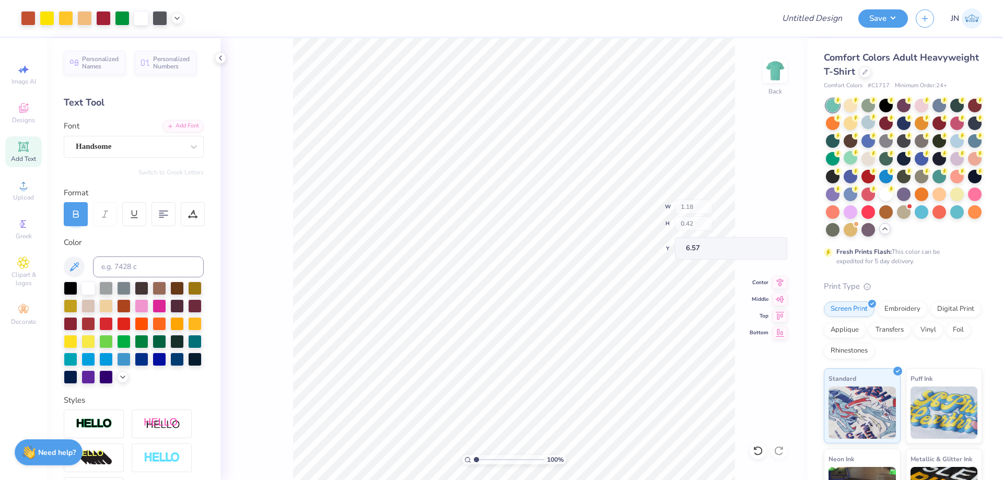
type input "1.18"
type input "0.42"
type input "6.90"
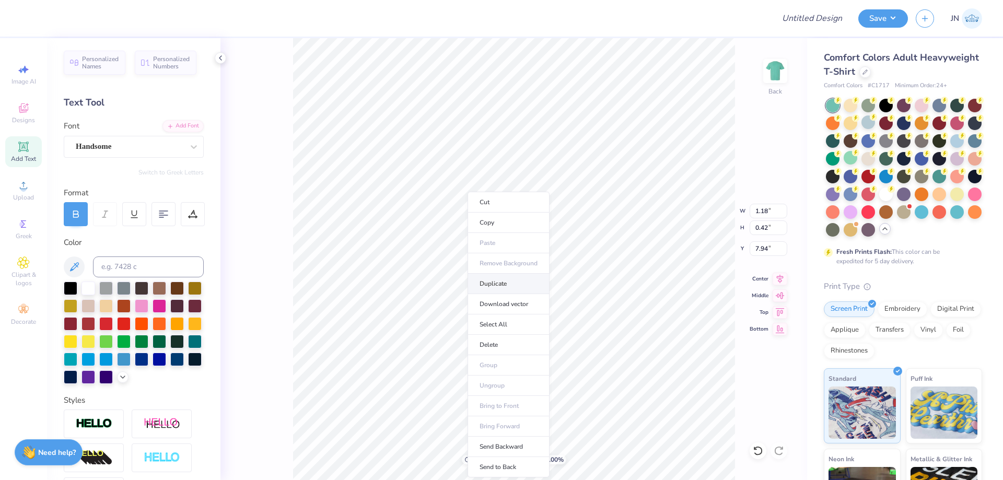
click at [501, 286] on li "Duplicate" at bounding box center [508, 284] width 82 height 20
type input "8.94"
type textarea "Pizza"
type input "9.73"
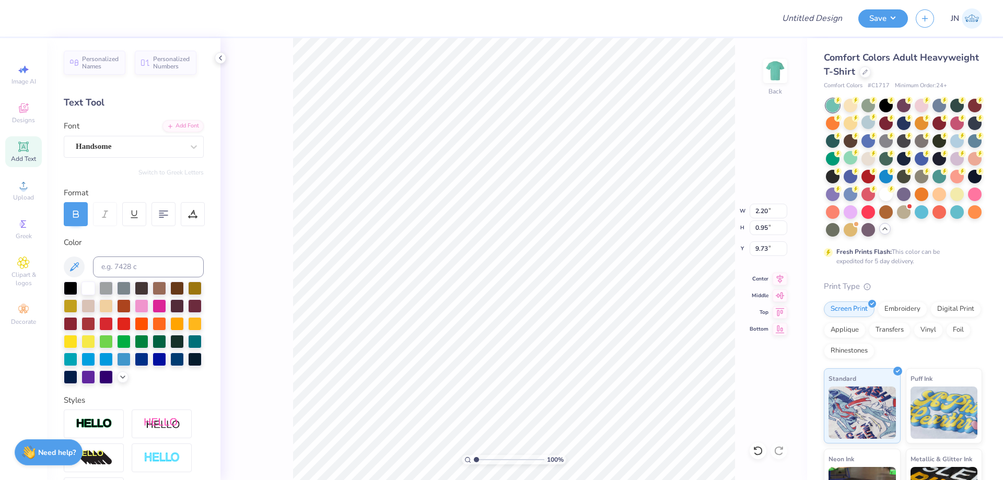
type input "2.20"
type input "0.95"
type input "9.20"
type input "9.52"
click at [480, 285] on li "Duplicate" at bounding box center [497, 284] width 82 height 20
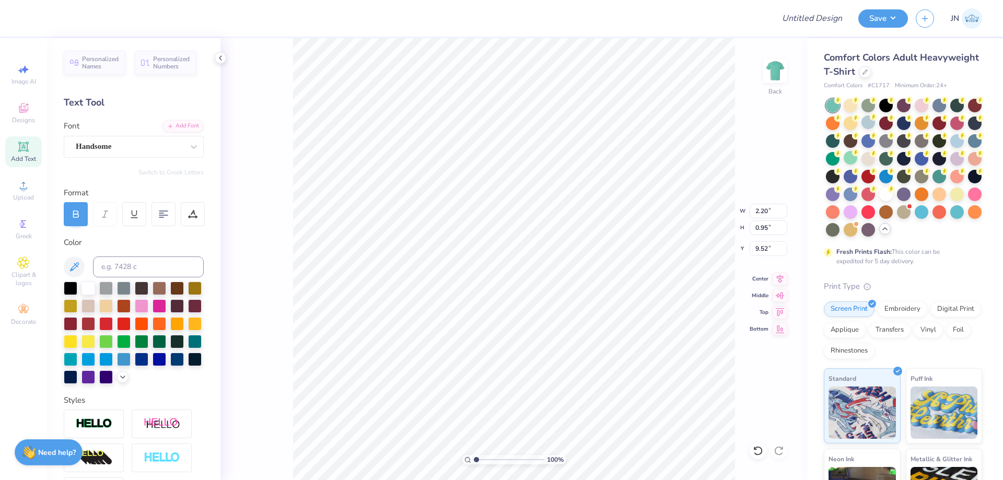
type input "9.52"
type input "1.11"
type input "2.00"
type input "11.50"
type input "1.87"
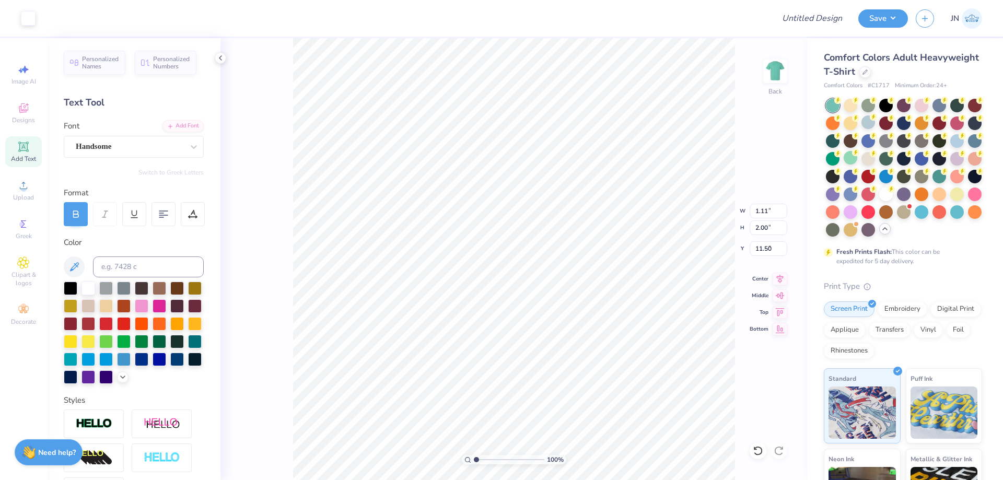
type input "0.76"
click at [583, 285] on li "Duplicate" at bounding box center [593, 284] width 82 height 20
type input "10.24"
type textarea "the"
type input "1.19"
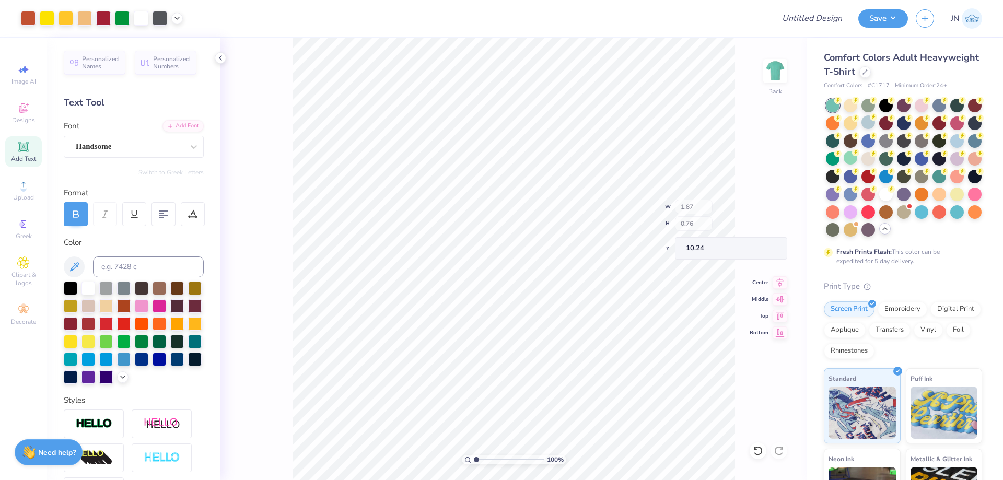
type input "0.75"
type input "10.25"
type input "1.19"
type input "0.75"
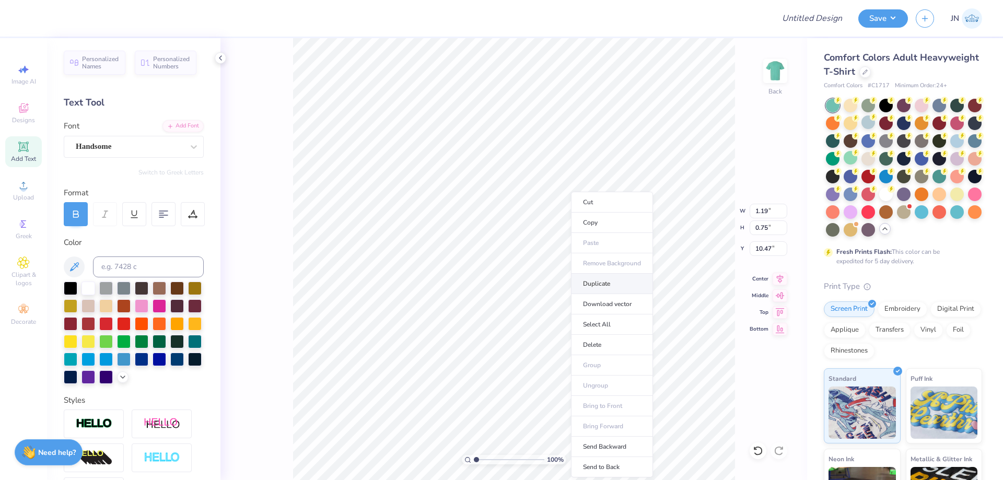
click at [593, 283] on li "Duplicate" at bounding box center [612, 284] width 82 height 20
type input "11.47"
type textarea "Pi's"
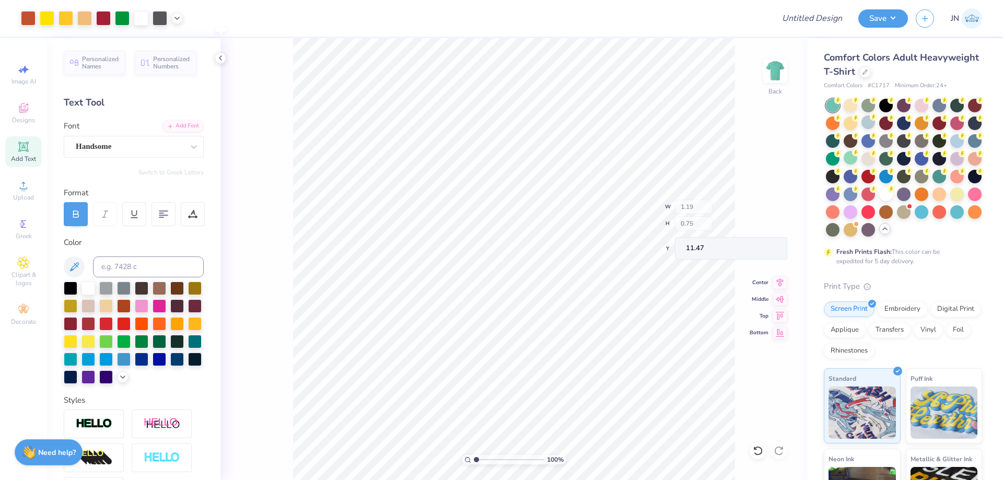
type input "1.58"
type input "0.82"
type input "11.44"
type input "11.68"
type input "8.07"
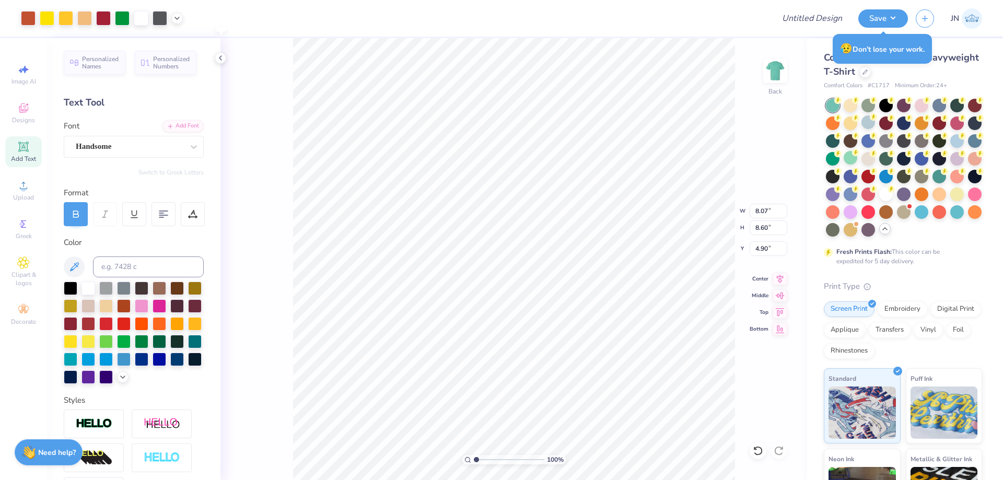
type input "8.60"
type input "4.90"
type input "2.92"
type input "2.41"
type input "9.27"
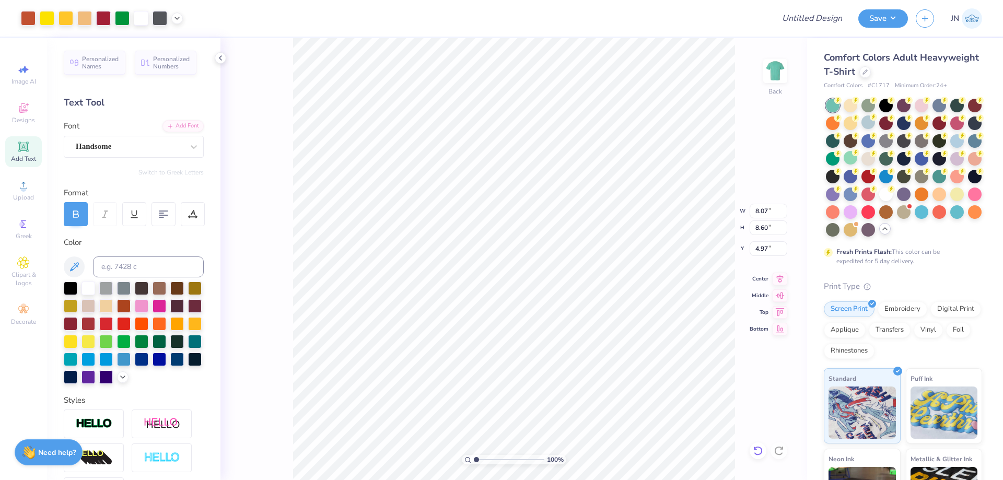
click at [757, 451] on icon at bounding box center [758, 450] width 10 height 10
type input "4.90"
type input "1.41"
type input "0.73"
type input "11.50"
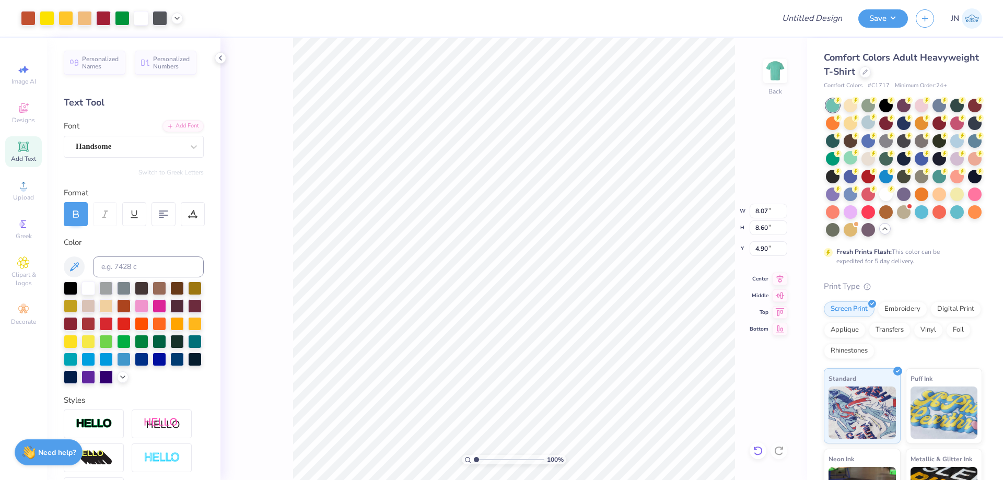
type input "8.07"
type input "8.60"
type input "4.90"
click at [489, 459] on input "range" at bounding box center [509, 459] width 71 height 9
drag, startPoint x: 488, startPoint y: 459, endPoint x: 478, endPoint y: 459, distance: 9.9
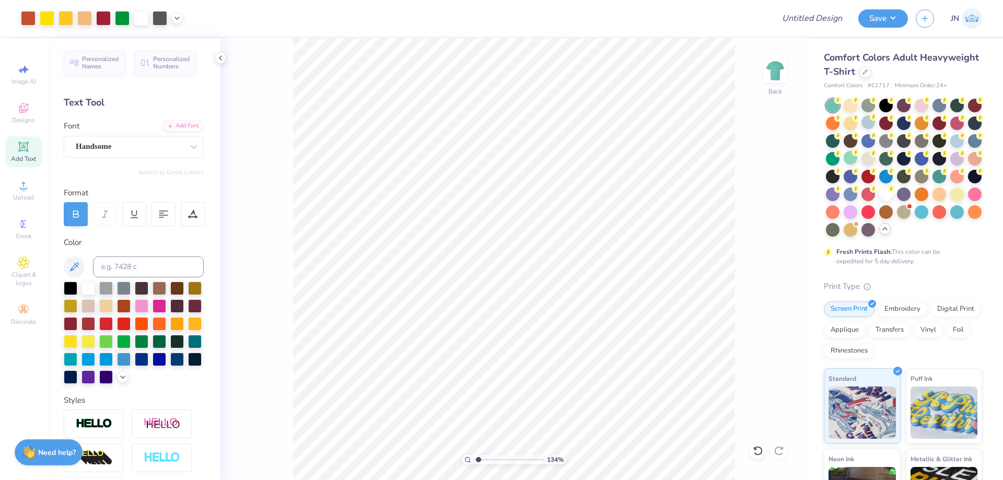
type input "1.34"
click at [478, 459] on input "range" at bounding box center [509, 459] width 71 height 9
click at [24, 154] on div "Add Text" at bounding box center [23, 151] width 37 height 31
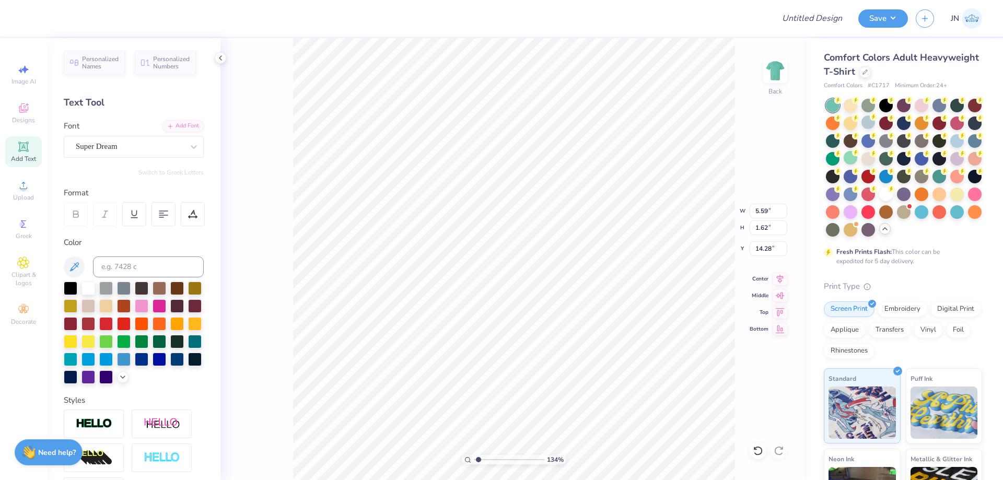
type input "14.28"
type textarea "r"
type textarea "[PERSON_NAME]"
click at [151, 144] on div "Super Dream" at bounding box center [130, 146] width 110 height 16
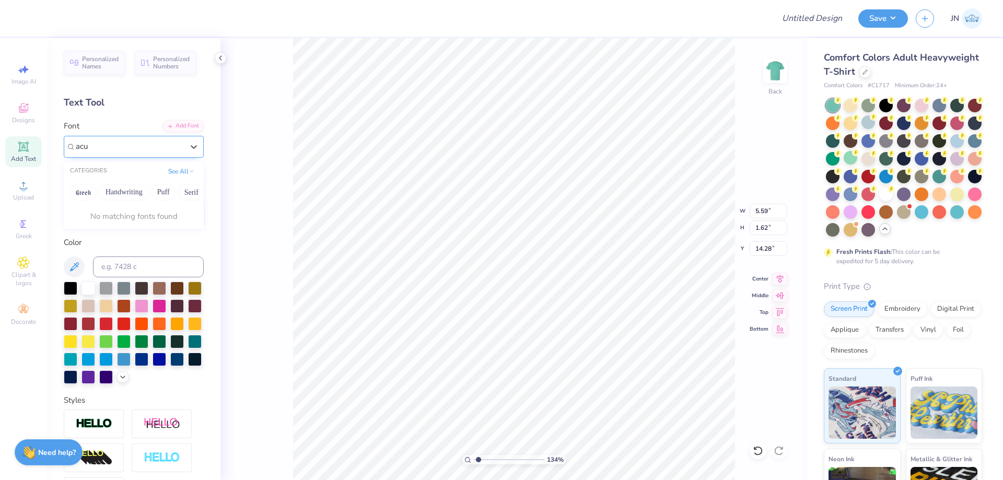
type input "acum"
click at [170, 176] on div "See All" at bounding box center [181, 171] width 32 height 10
click at [172, 172] on button "See All" at bounding box center [181, 170] width 32 height 10
click at [153, 229] on button "Minimal" at bounding box center [167, 232] width 37 height 17
click at [189, 147] on icon at bounding box center [194, 147] width 10 height 10
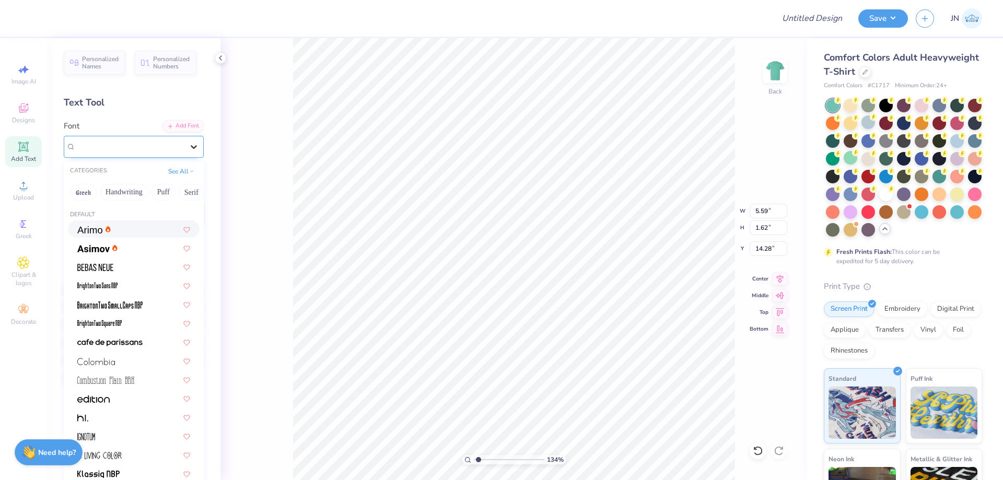
click at [189, 142] on icon at bounding box center [194, 147] width 10 height 10
click at [123, 264] on div at bounding box center [133, 266] width 113 height 11
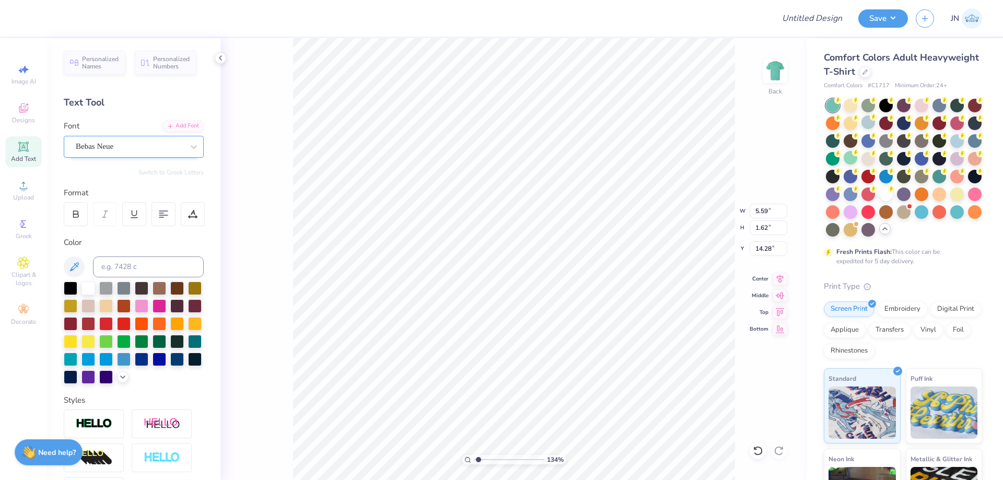
click at [139, 148] on div "Bebas Neue" at bounding box center [130, 146] width 110 height 16
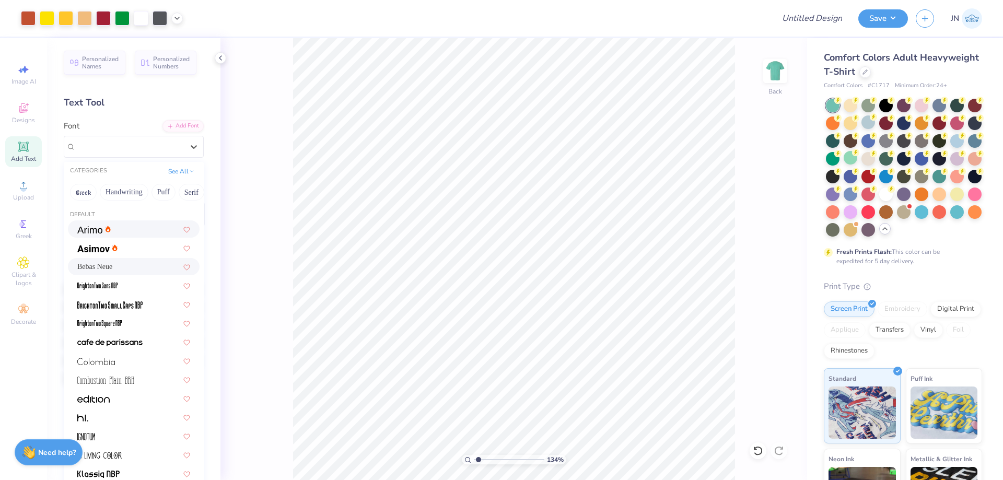
click at [100, 224] on span at bounding box center [89, 229] width 25 height 11
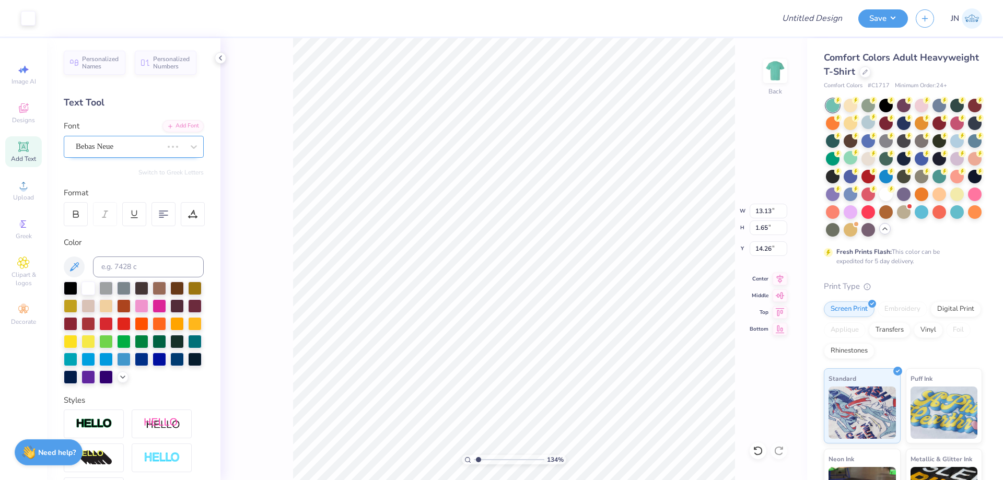
click at [156, 146] on div "Bebas Neue" at bounding box center [119, 146] width 89 height 16
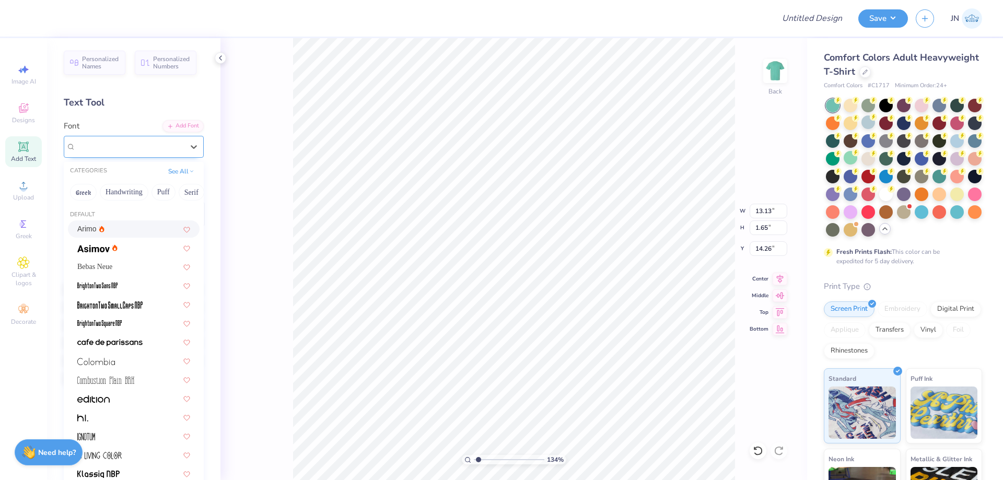
type input "14.15"
type input "1.33"
type input "14.42"
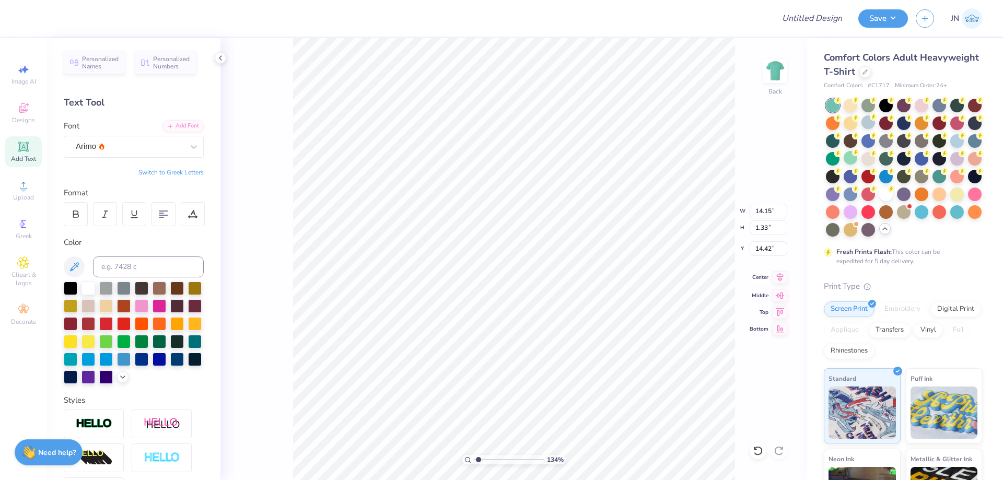
click at [779, 279] on icon at bounding box center [779, 277] width 15 height 13
type input "3.89"
type input "0.37"
type input "13.40"
click at [777, 277] on icon at bounding box center [779, 277] width 15 height 13
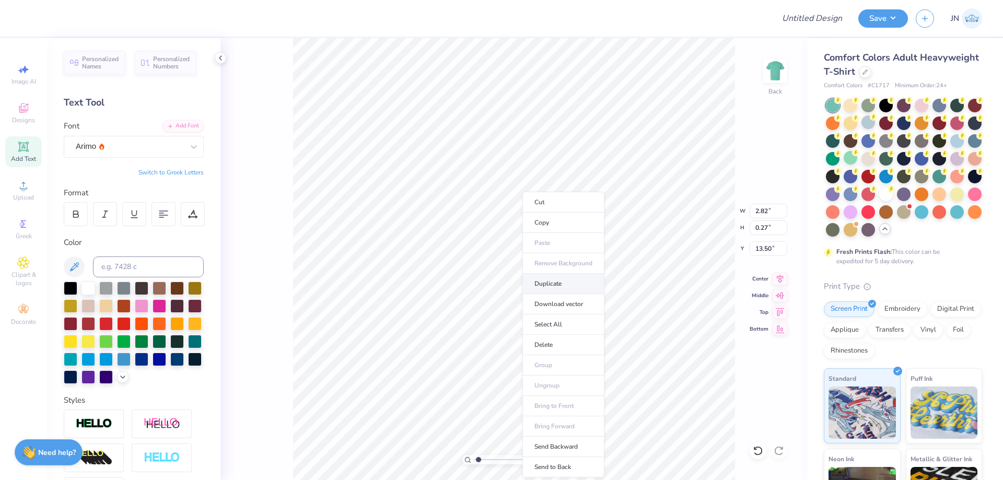
click at [542, 284] on li "Duplicate" at bounding box center [563, 284] width 82 height 20
type input "14.50"
type textarea "d"
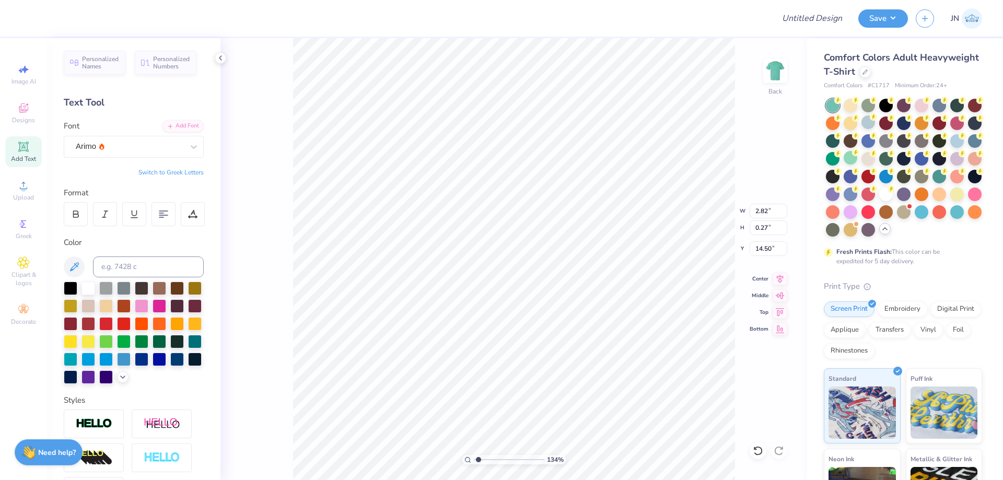
type textarea "House of Charities"
type input "13.91"
type input "1"
click at [474, 459] on input "range" at bounding box center [509, 459] width 71 height 9
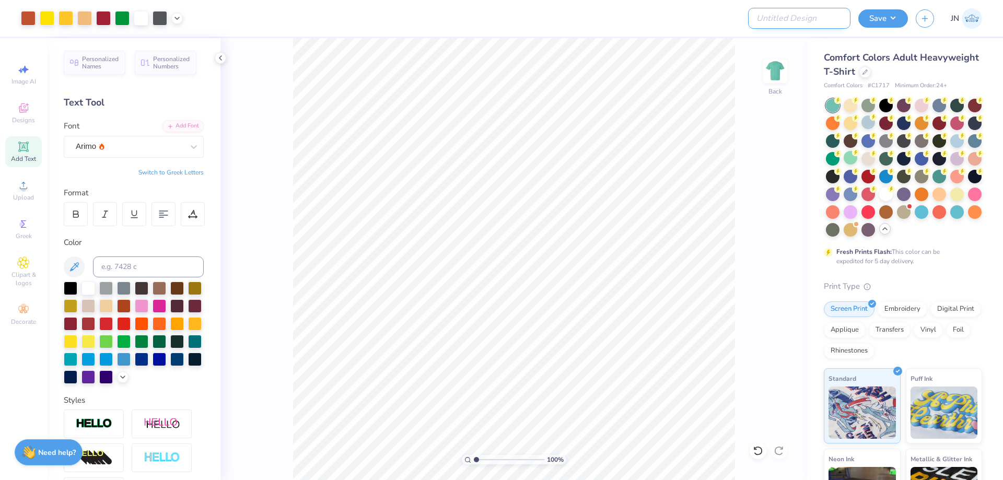
click at [813, 14] on input "Design Title" at bounding box center [799, 18] width 102 height 21
paste input "FPS240023"
type input "FPS240023"
click at [885, 15] on button "Save" at bounding box center [883, 17] width 50 height 18
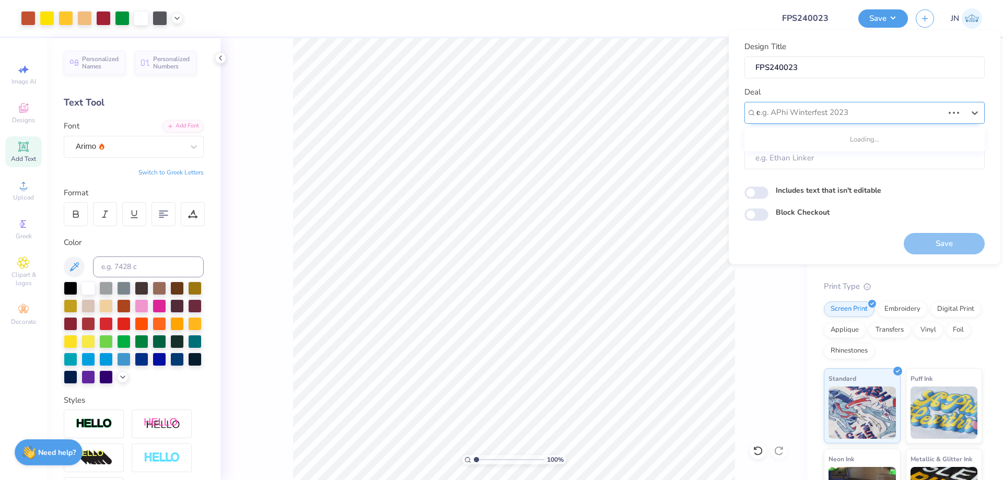
click at [856, 112] on div "d" at bounding box center [849, 112] width 187 height 14
click at [820, 141] on div "Design Tool Gallery" at bounding box center [864, 140] width 232 height 17
type input "design tool gallery"
type input "Design Tool Gallery User"
click at [930, 228] on div "Save" at bounding box center [943, 237] width 81 height 33
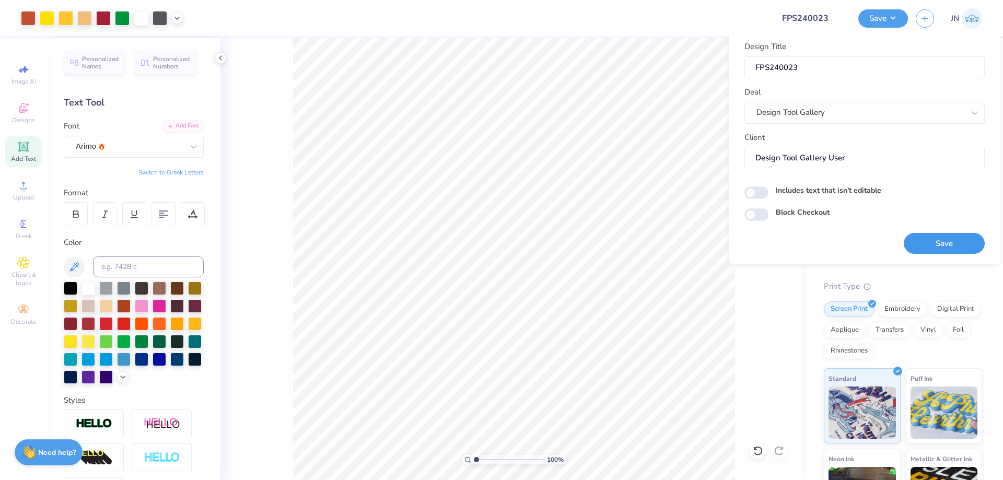
click at [930, 239] on button "Save" at bounding box center [943, 243] width 81 height 21
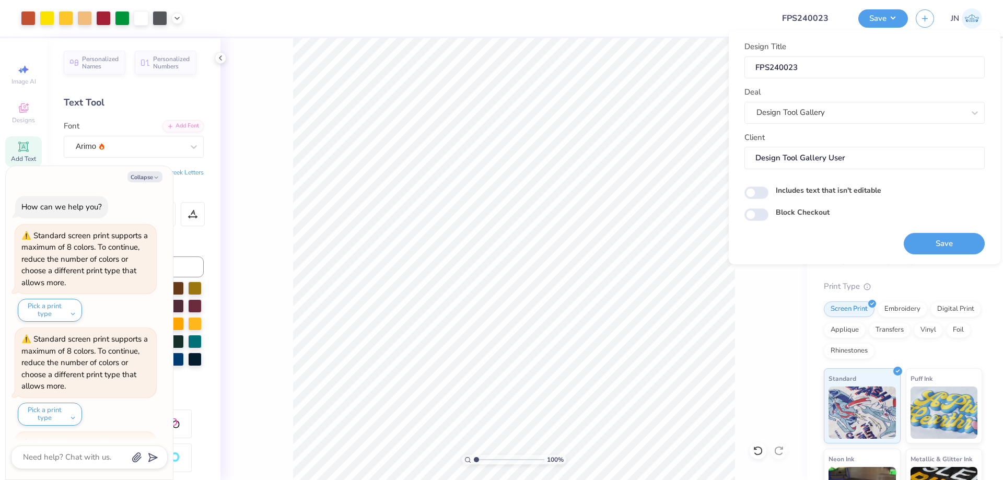
scroll to position [201, 0]
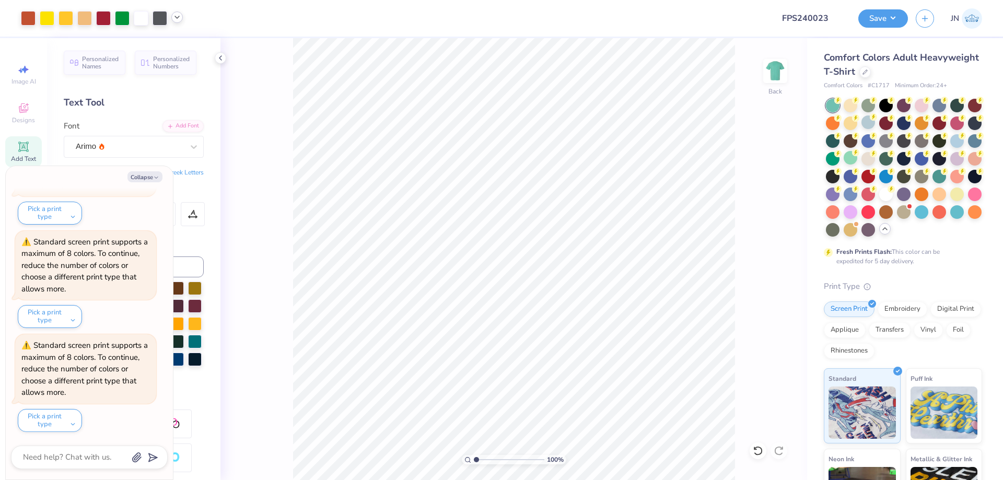
click at [175, 22] on div at bounding box center [176, 16] width 11 height 11
click at [181, 40] on div at bounding box center [177, 44] width 15 height 15
type textarea "x"
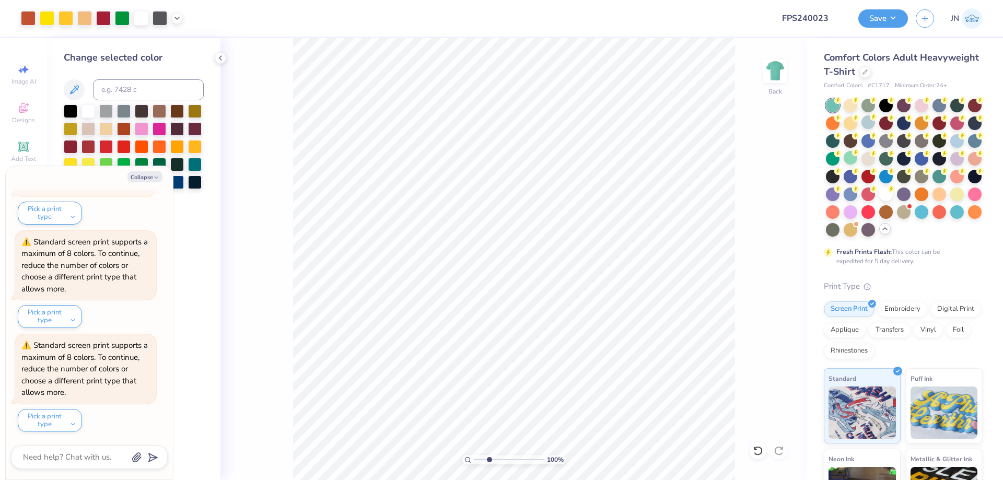
click at [489, 460] on input "range" at bounding box center [509, 459] width 71 height 9
drag, startPoint x: 488, startPoint y: 459, endPoint x: 177, endPoint y: 180, distance: 417.9
type input "1.71"
click at [481, 458] on input "range" at bounding box center [509, 459] width 71 height 9
click at [182, 16] on div at bounding box center [176, 16] width 11 height 11
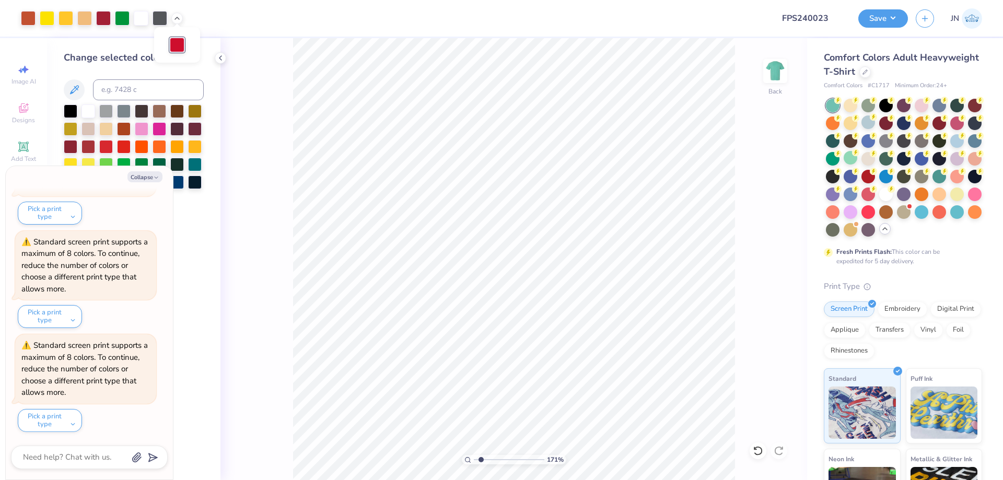
click at [175, 45] on div at bounding box center [177, 45] width 15 height 15
click at [144, 92] on input at bounding box center [148, 89] width 111 height 21
type input "201"
click at [886, 14] on button "Save" at bounding box center [883, 17] width 50 height 18
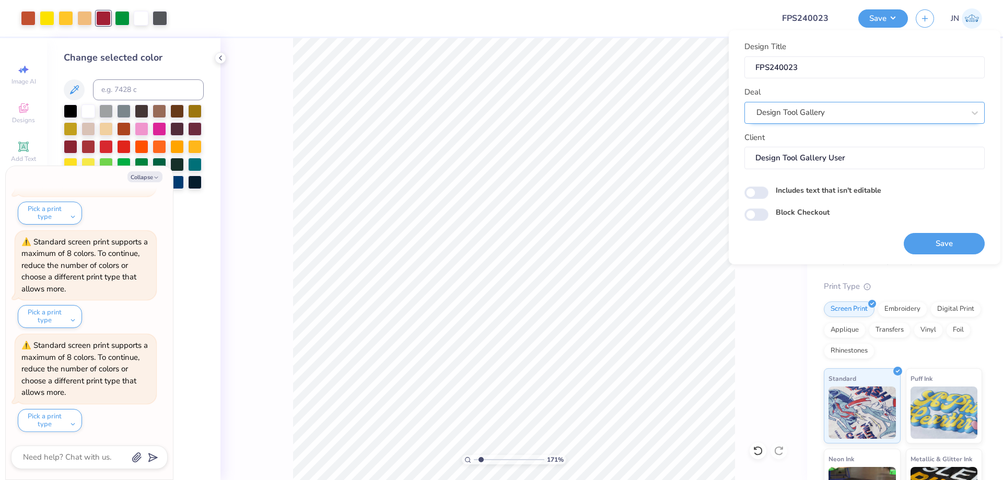
click at [829, 111] on div "Design Tool Gallery" at bounding box center [860, 112] width 210 height 16
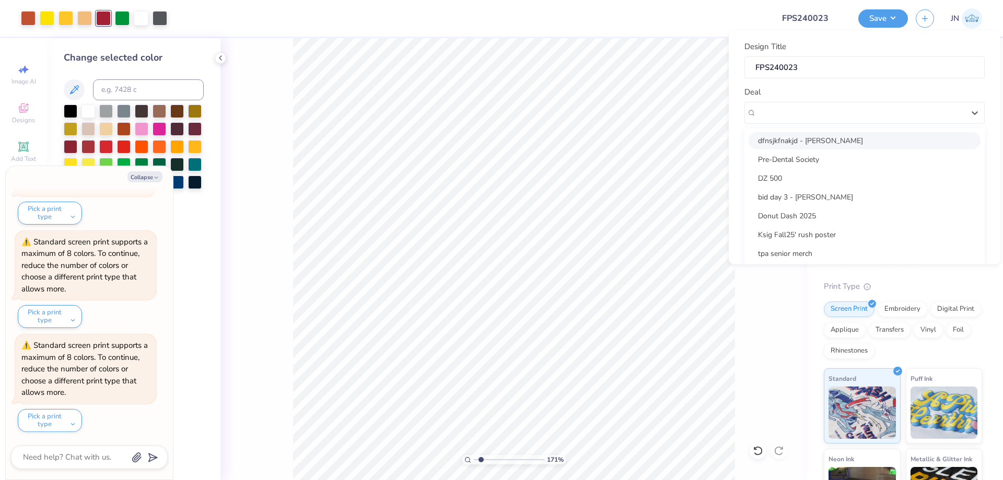
click at [842, 89] on div "Deal option dfnsjkfnakjd - [PERSON_NAME] focused, 1 of 25. 25 results available…" at bounding box center [864, 105] width 240 height 38
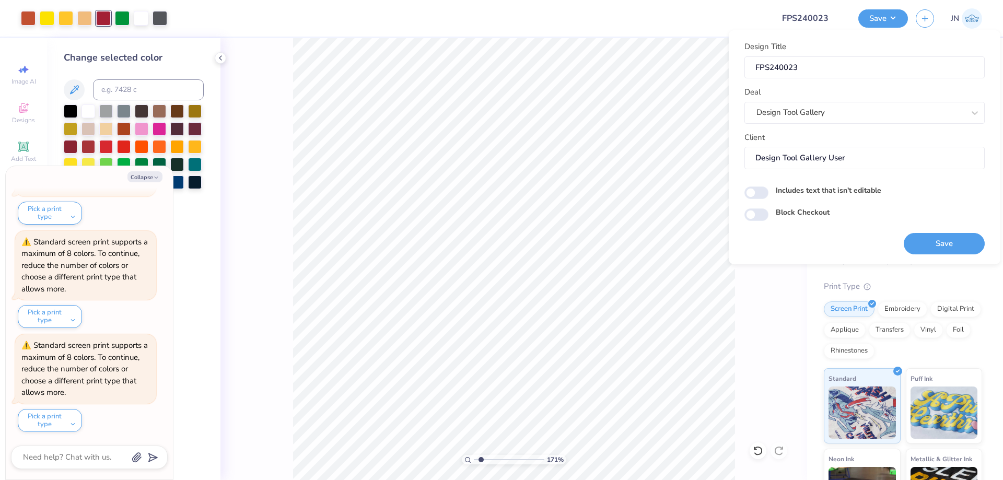
click at [941, 246] on button "Save" at bounding box center [943, 243] width 81 height 21
click at [142, 179] on button "Collapse" at bounding box center [144, 176] width 35 height 11
type textarea "x"
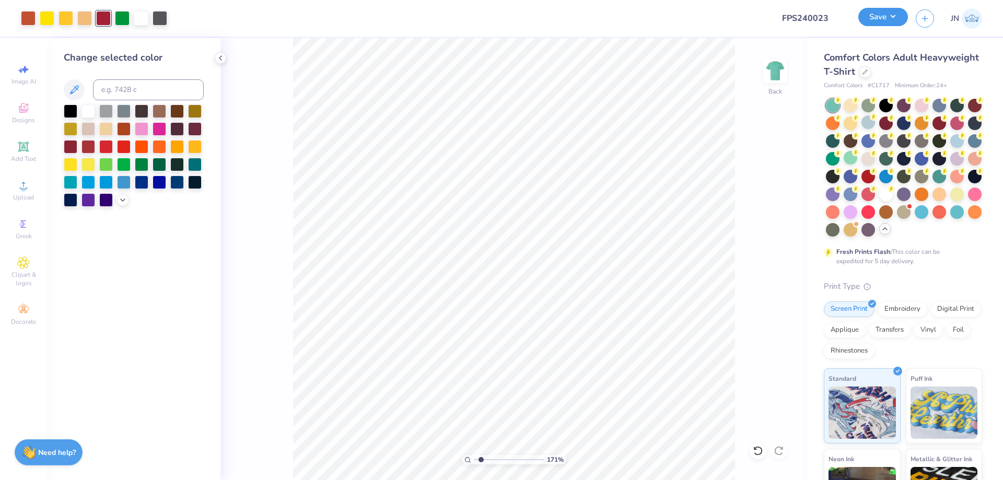
click at [885, 18] on button "Save" at bounding box center [883, 17] width 50 height 18
click at [890, 18] on button "Save" at bounding box center [883, 18] width 50 height 18
click at [858, 14] on div "Save" at bounding box center [883, 18] width 50 height 18
click at [887, 19] on button "Save" at bounding box center [883, 17] width 50 height 18
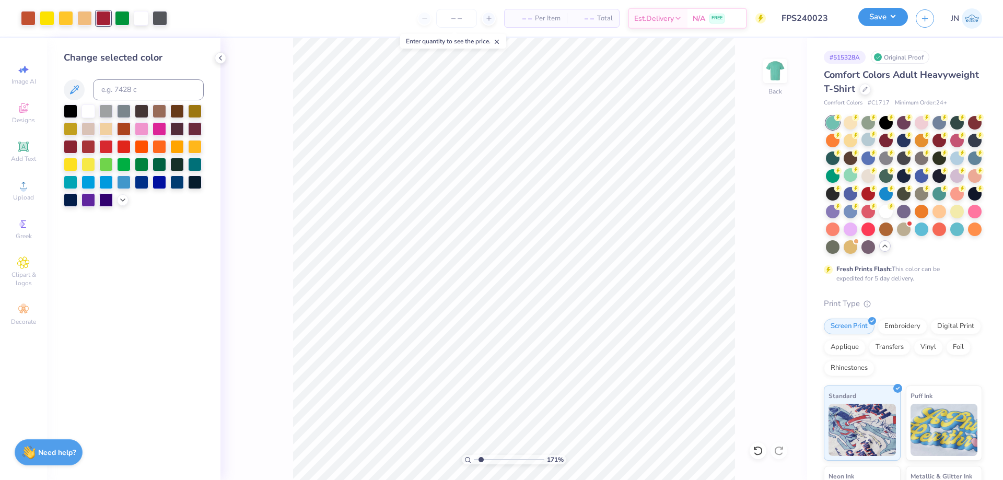
click at [860, 18] on button "Save" at bounding box center [883, 17] width 50 height 18
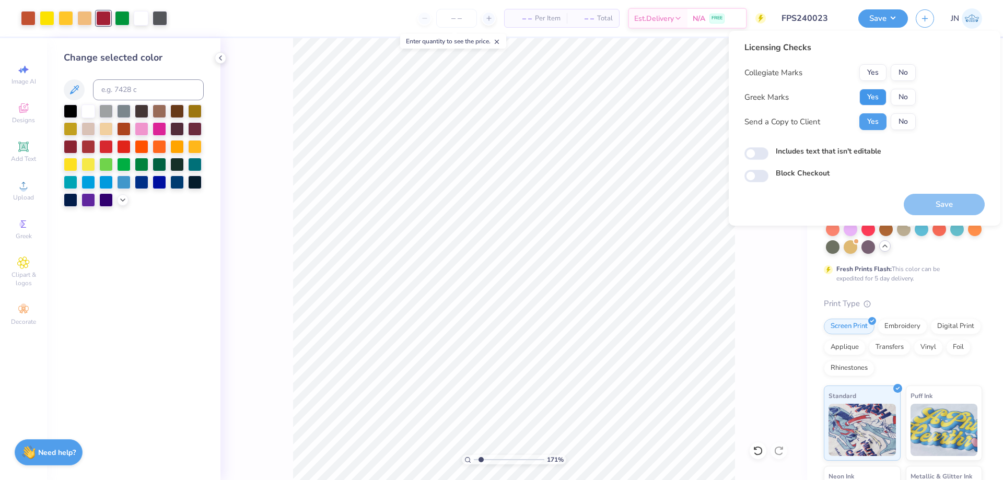
click at [872, 102] on button "Yes" at bounding box center [872, 97] width 27 height 17
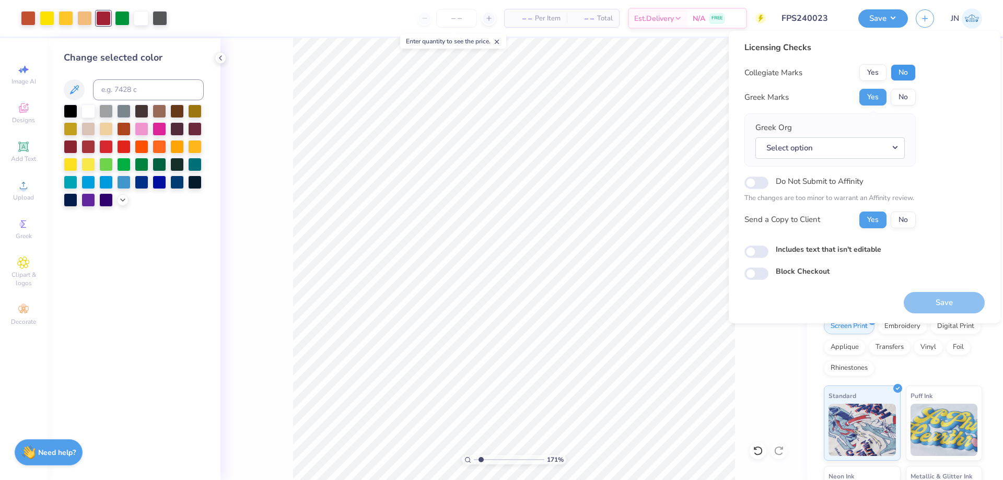
click at [899, 72] on button "No" at bounding box center [902, 72] width 25 height 17
click at [855, 146] on button "Select option" at bounding box center [829, 147] width 149 height 21
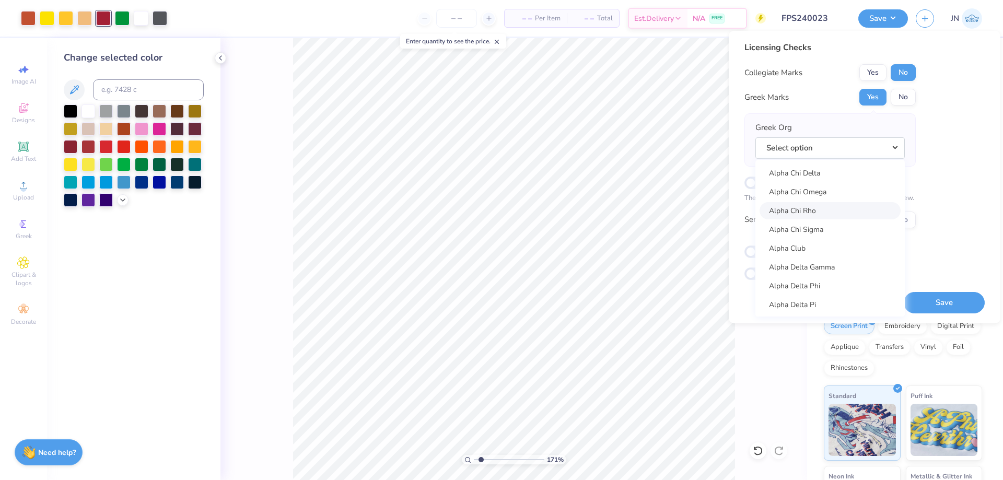
scroll to position [157, 0]
click at [821, 263] on link "Alpha Delta Phi" at bounding box center [829, 260] width 141 height 17
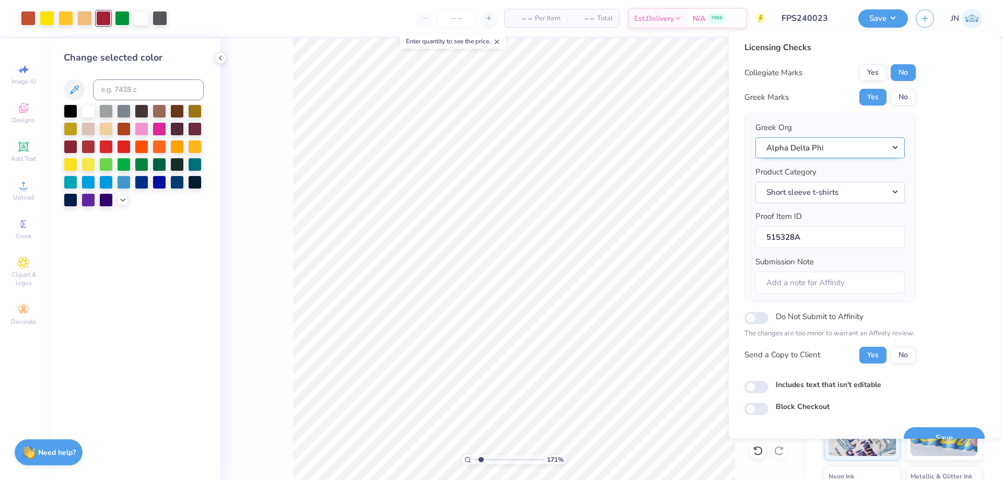
click at [828, 151] on button "Alpha Delta Phi" at bounding box center [829, 147] width 149 height 21
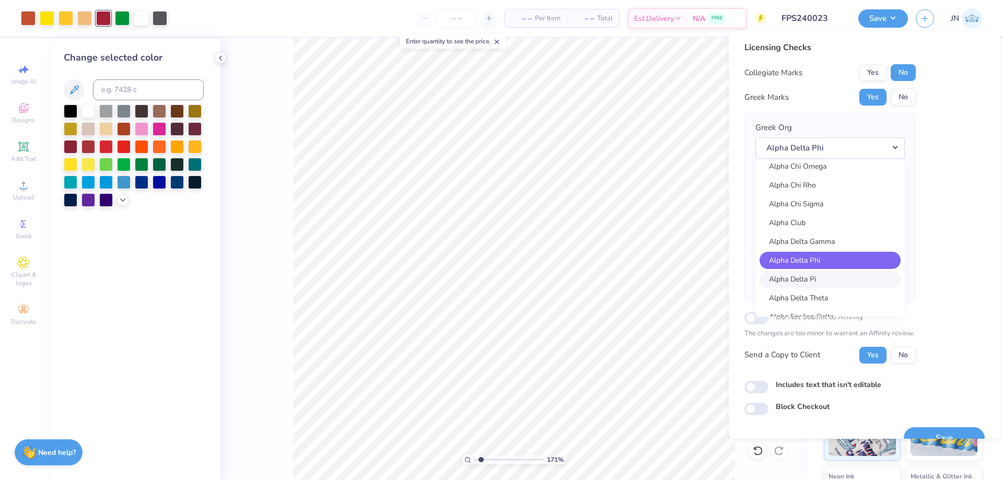
click at [821, 275] on link "Alpha Delta Pi" at bounding box center [829, 279] width 141 height 17
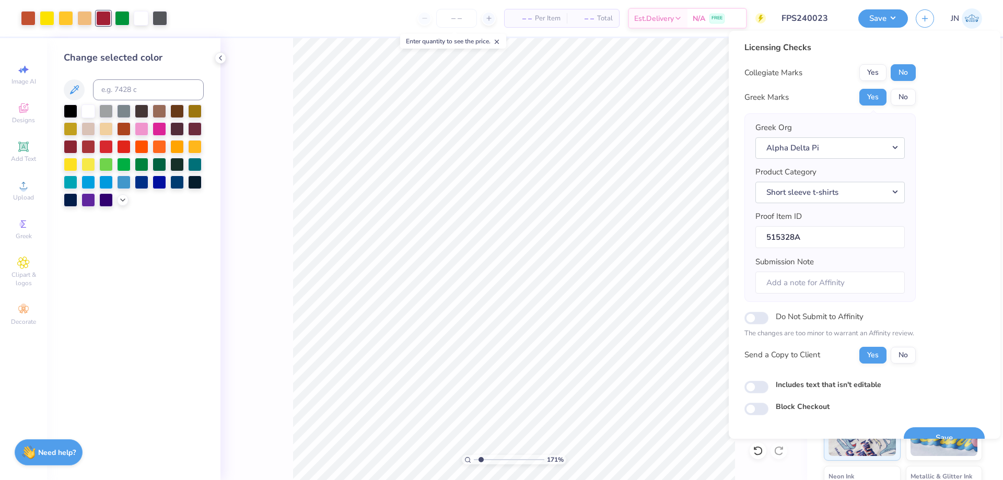
drag, startPoint x: 921, startPoint y: 430, endPoint x: 914, endPoint y: 336, distance: 94.2
click at [921, 430] on button "Save" at bounding box center [943, 437] width 81 height 21
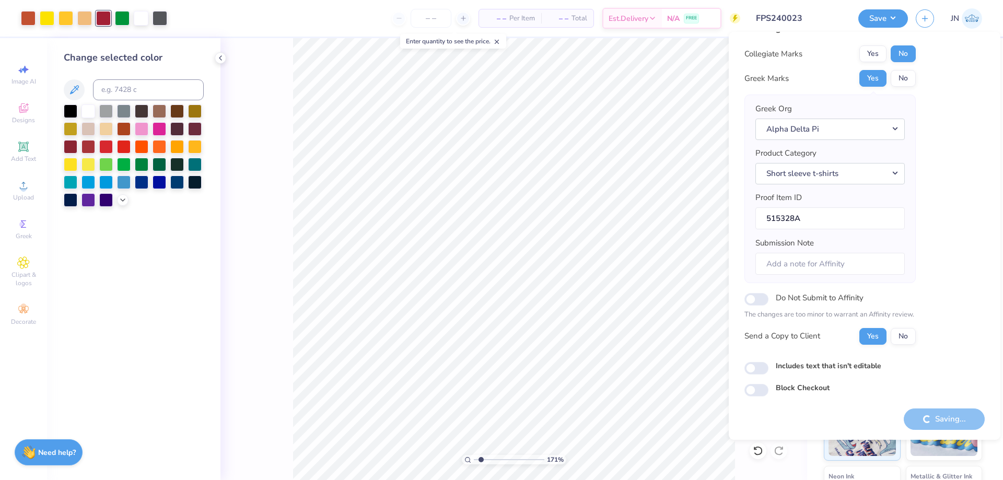
click at [794, 9] on input "FPS240023" at bounding box center [799, 18] width 102 height 21
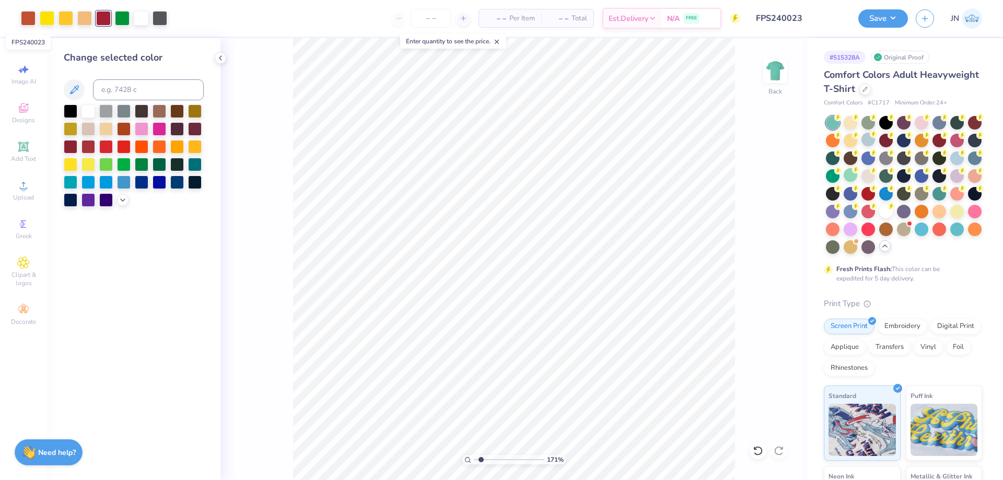
click at [796, 19] on input "FPS240023" at bounding box center [799, 18] width 102 height 21
click at [883, 17] on button "Save" at bounding box center [883, 17] width 50 height 18
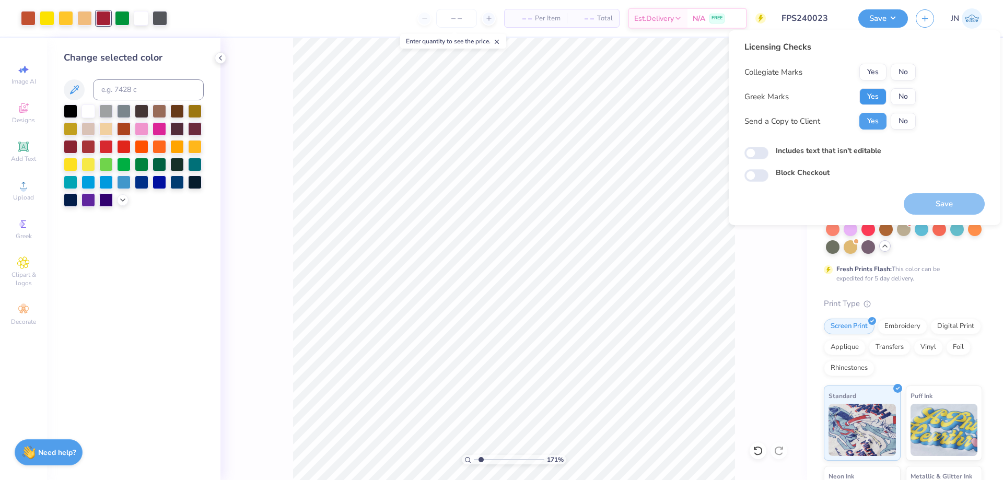
click at [883, 103] on button "Yes" at bounding box center [872, 96] width 27 height 17
